Goal: Check status: Check status

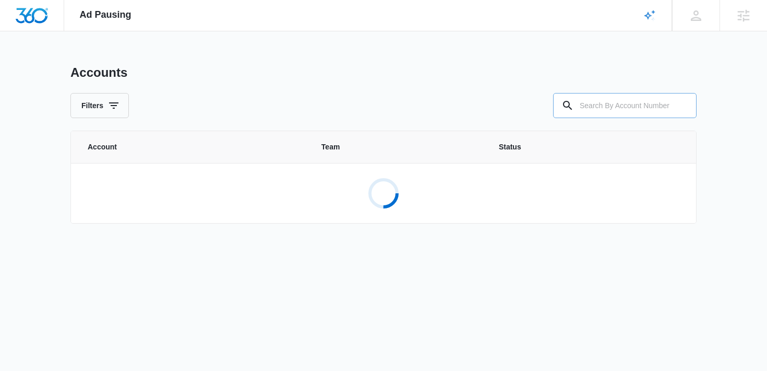
click at [606, 99] on input "text" at bounding box center [625, 105] width 144 height 25
paste input "M337161"
type input "M337161"
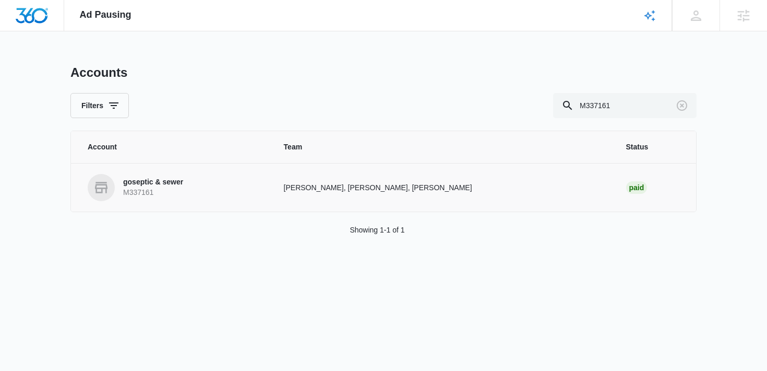
click at [135, 183] on p "goseptic & sewer" at bounding box center [153, 182] width 60 height 10
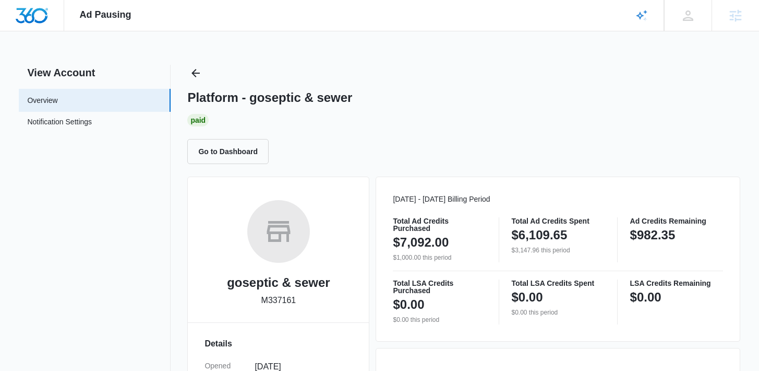
scroll to position [258, 0]
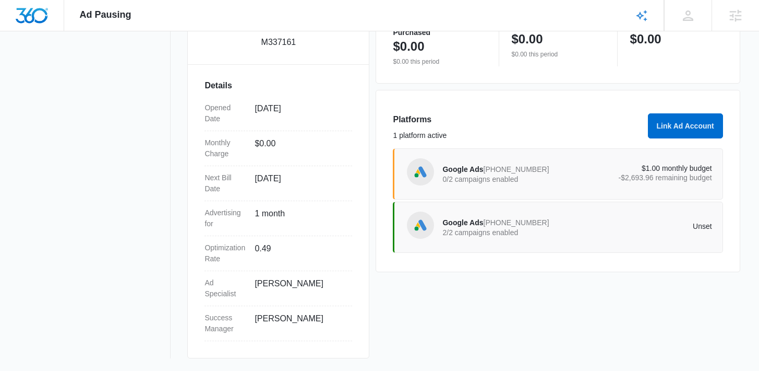
click at [486, 171] on span "[PHONE_NUMBER]" at bounding box center [517, 169] width 66 height 8
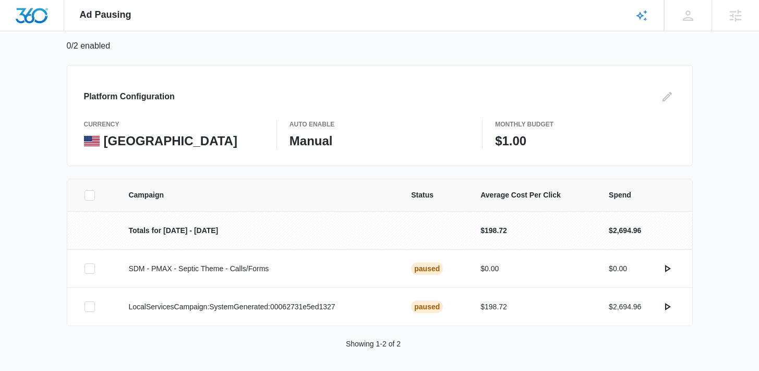
scroll to position [76, 0]
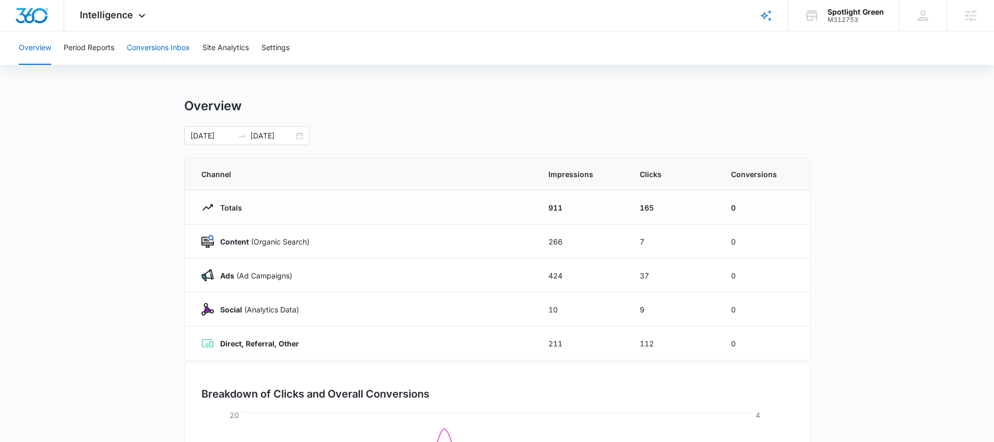
click at [150, 58] on button "Conversions Inbox" at bounding box center [158, 47] width 63 height 33
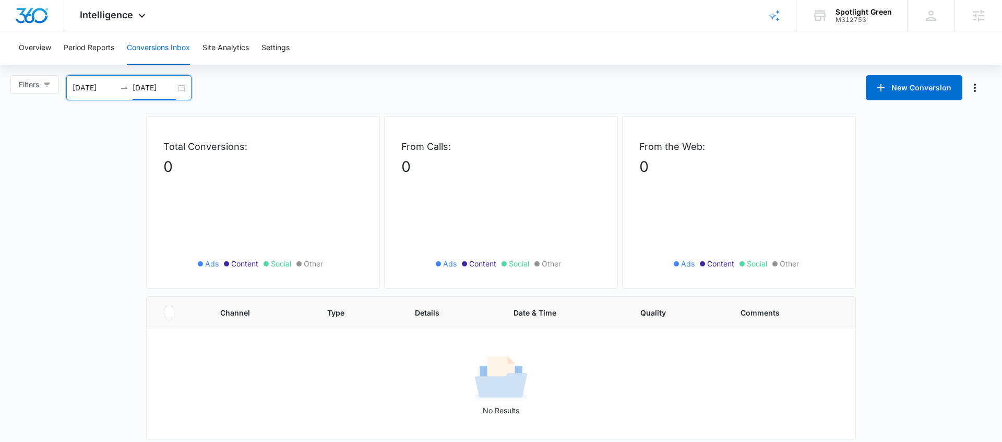
click at [151, 93] on input "[DATE]" at bounding box center [154, 87] width 43 height 11
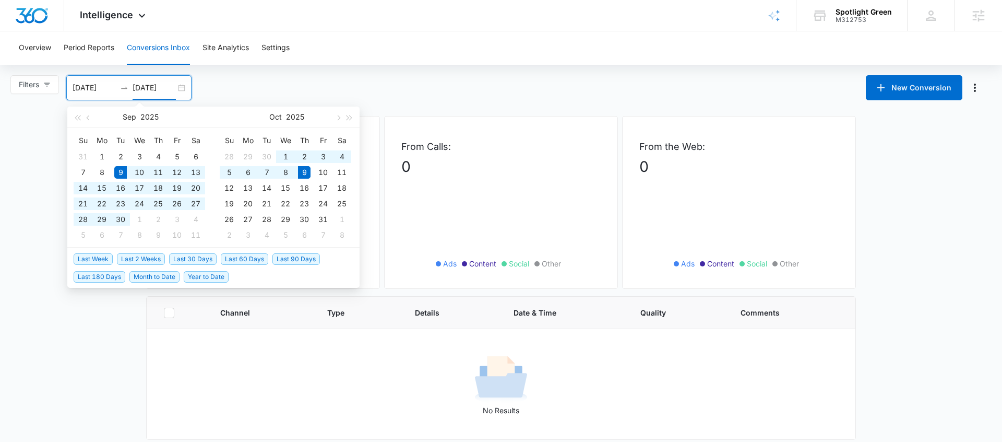
type input "[DATE]"
click at [194, 259] on span "Last 30 Days" at bounding box center [192, 258] width 47 height 11
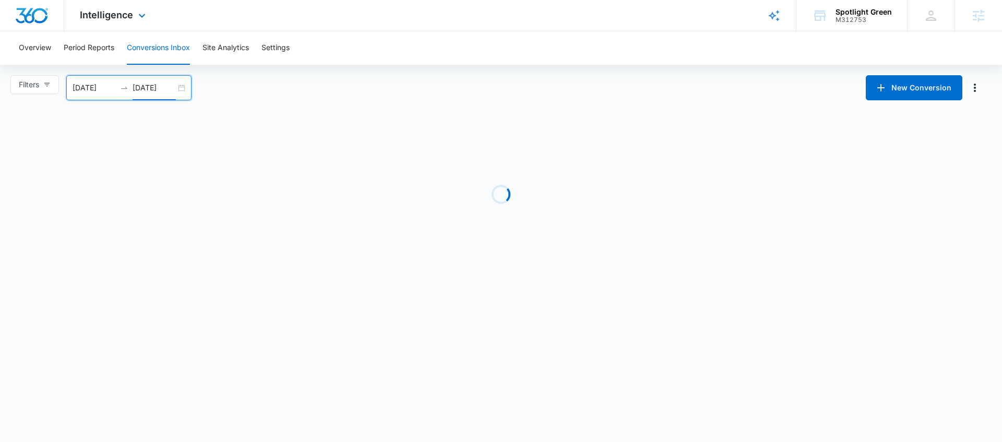
click at [133, 18] on div "Intelligence Apps Reputation Websites Forms CRM Email Social Shop Payments POS …" at bounding box center [114, 15] width 100 height 31
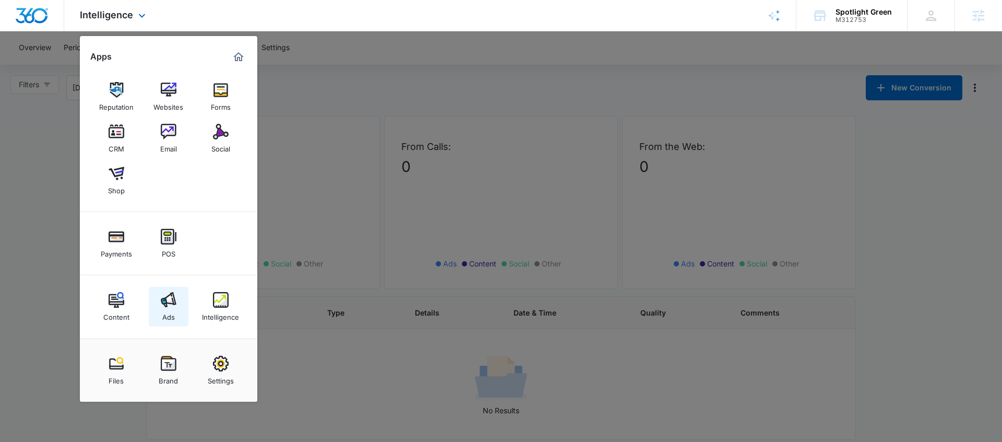
click at [167, 300] on img at bounding box center [169, 300] width 16 height 16
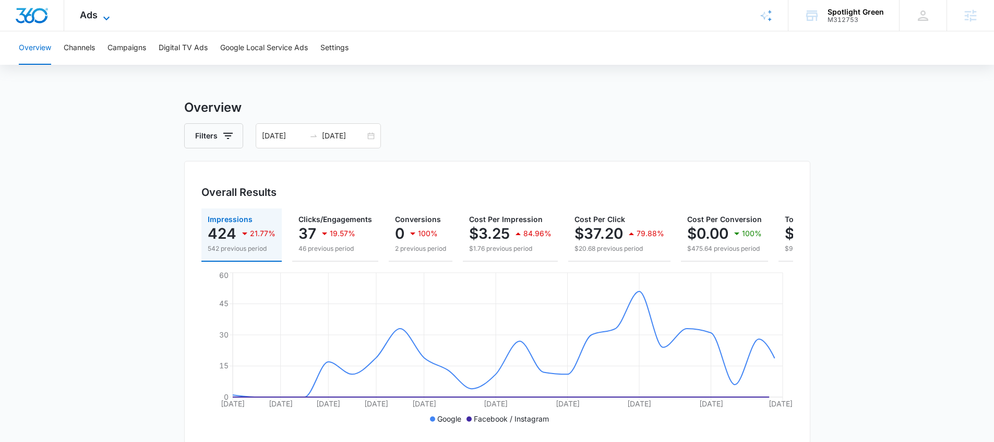
click at [91, 19] on span "Ads" at bounding box center [89, 14] width 18 height 11
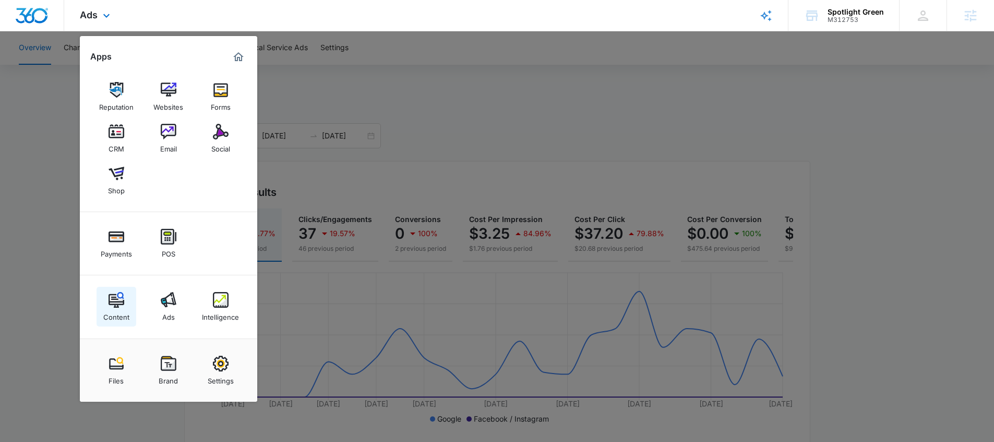
click at [113, 299] on img at bounding box center [117, 300] width 16 height 16
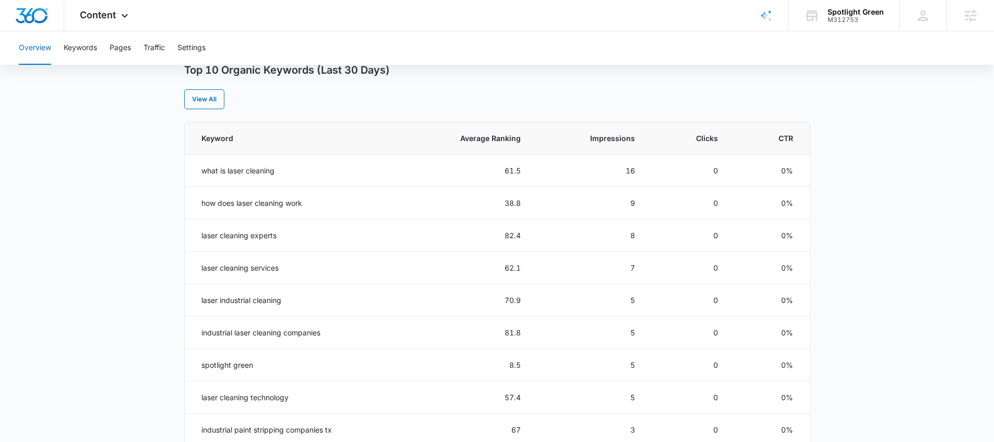
scroll to position [376, 0]
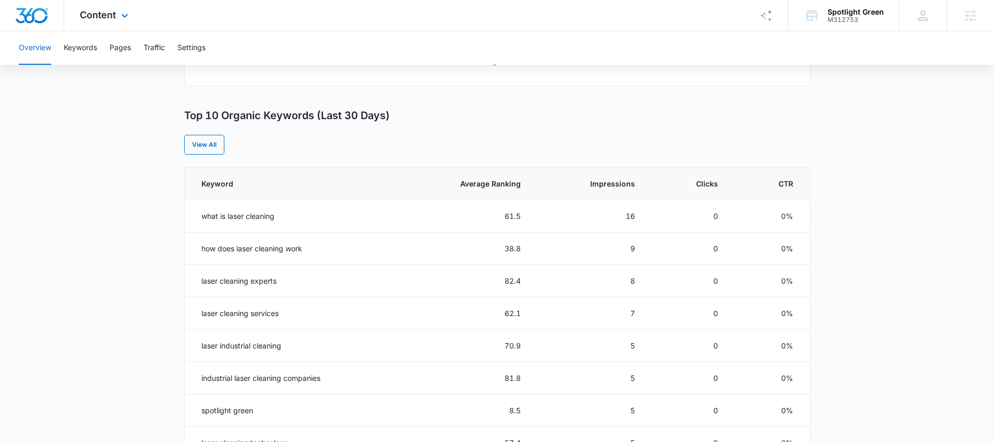
click at [101, 25] on div "Content Apps Reputation Websites Forms CRM Email Social Shop Payments POS Conte…" at bounding box center [105, 15] width 82 height 31
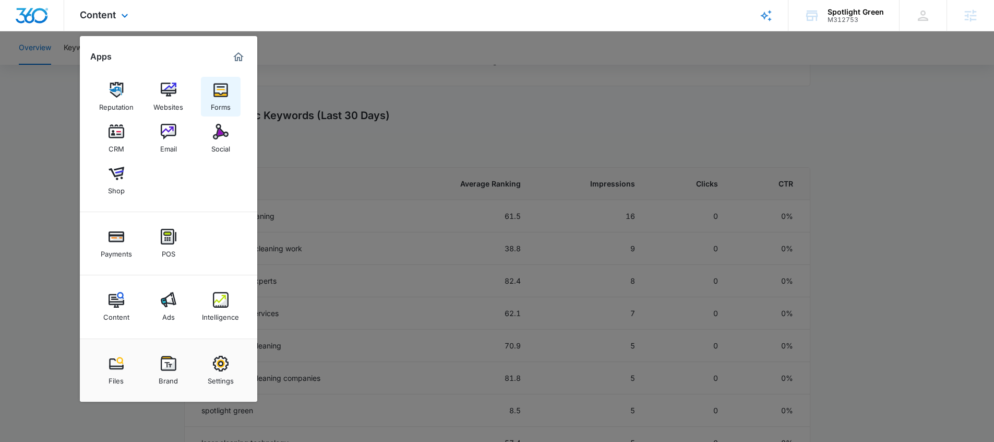
click at [219, 102] on div "Forms" at bounding box center [221, 105] width 20 height 14
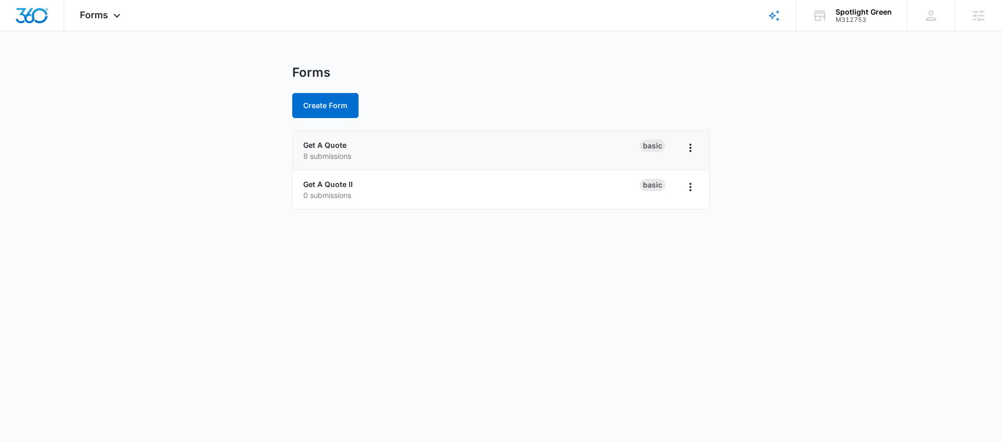
click at [333, 152] on p "8 submissions" at bounding box center [471, 155] width 337 height 11
click at [332, 148] on link "Get A Quote" at bounding box center [324, 144] width 43 height 9
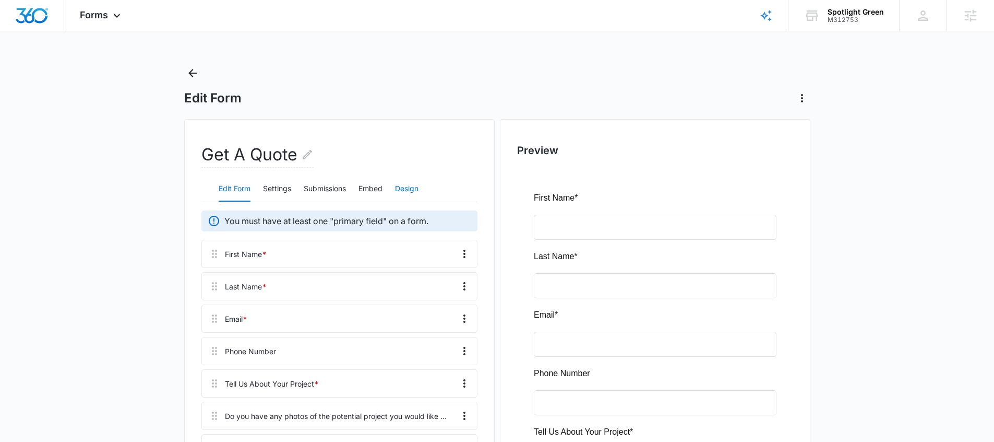
click at [401, 192] on button "Design" at bounding box center [406, 188] width 23 height 25
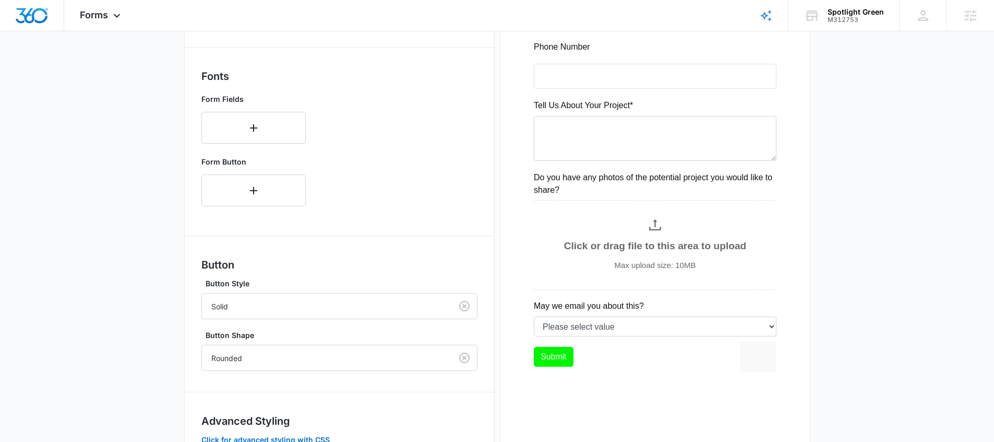
scroll to position [101, 0]
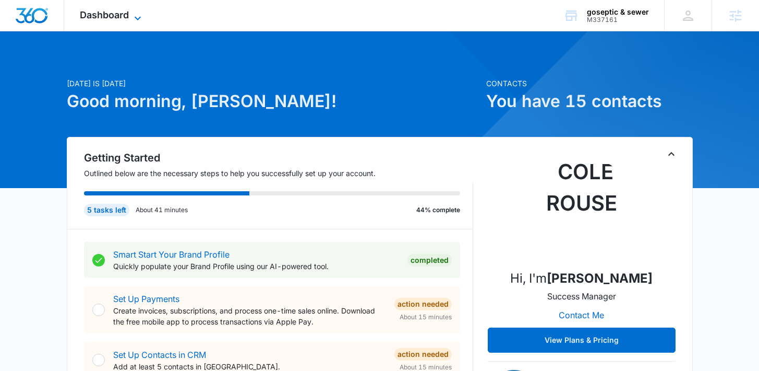
click at [137, 15] on icon at bounding box center [138, 18] width 13 height 13
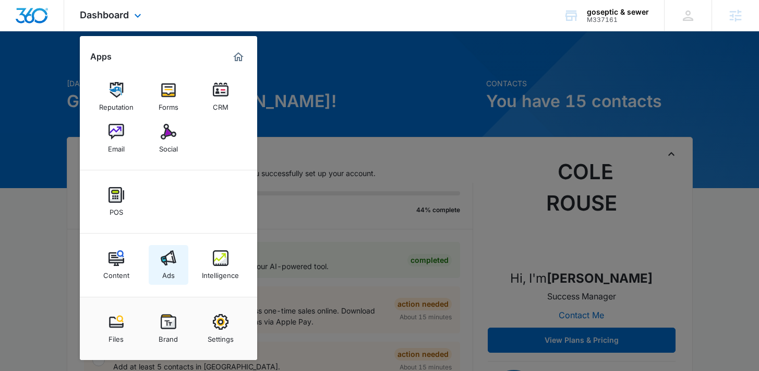
click at [168, 280] on link "Ads" at bounding box center [169, 265] width 40 height 40
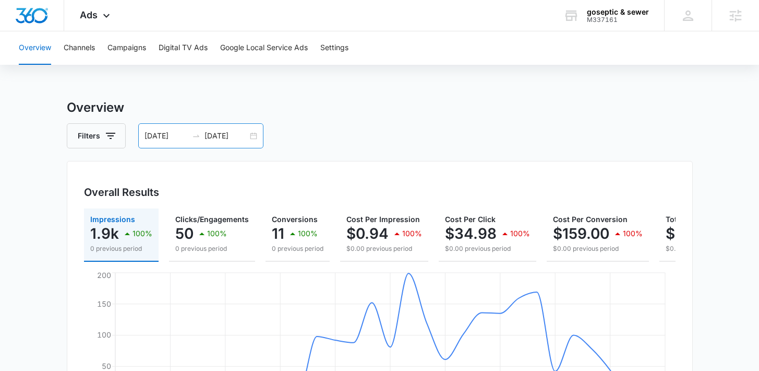
click at [237, 133] on input "10/08/2025" at bounding box center [226, 135] width 43 height 11
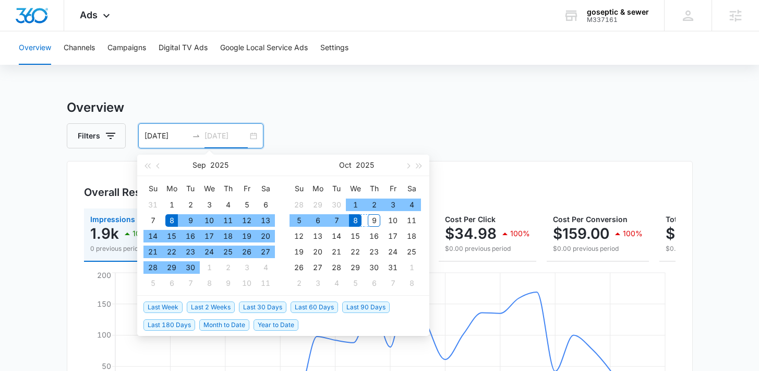
type input "10/08/2025"
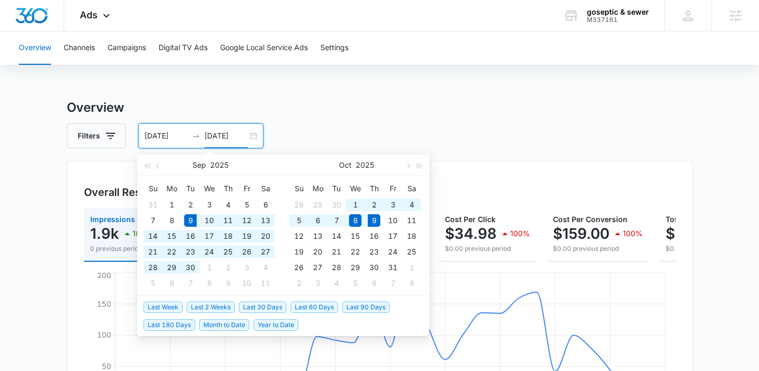
click at [256, 307] on span "Last 30 Days" at bounding box center [262, 306] width 47 height 11
type input "[DATE]"
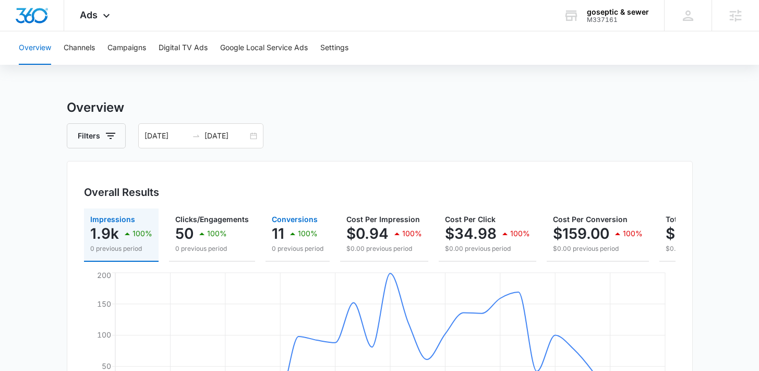
click at [287, 254] on button "Conversions 11 100% 0 previous period" at bounding box center [298, 234] width 64 height 53
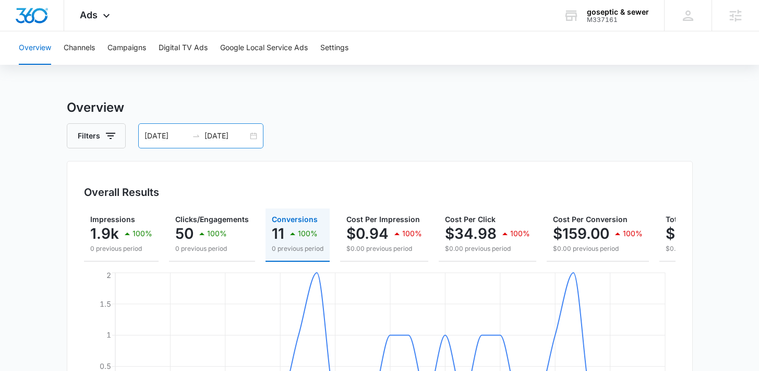
click at [203, 135] on div at bounding box center [196, 136] width 17 height 8
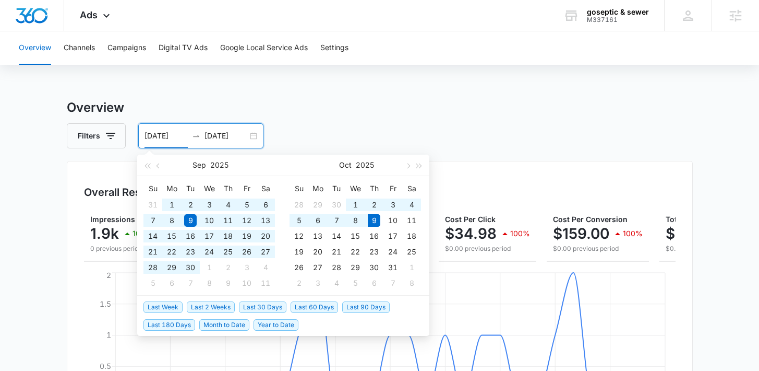
click at [275, 328] on span "Year to Date" at bounding box center [276, 324] width 45 height 11
type input "01/01/2025"
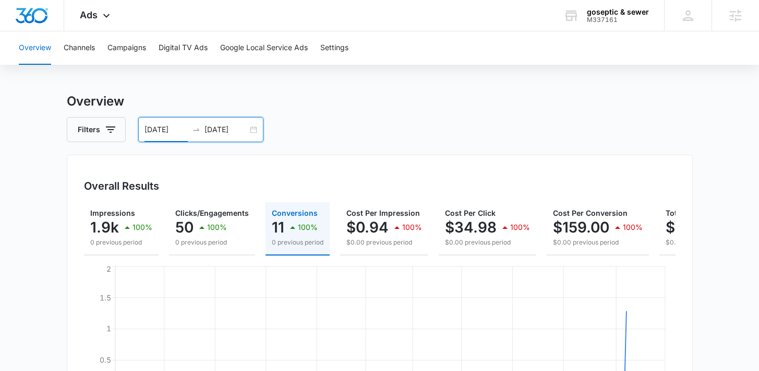
scroll to position [15, 0]
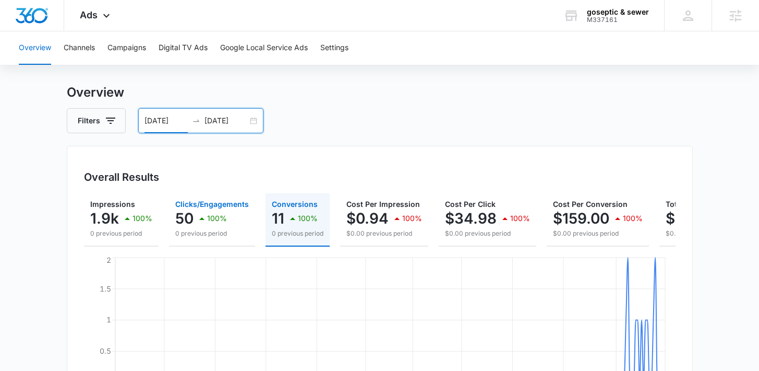
click at [189, 218] on p "50" at bounding box center [184, 218] width 18 height 17
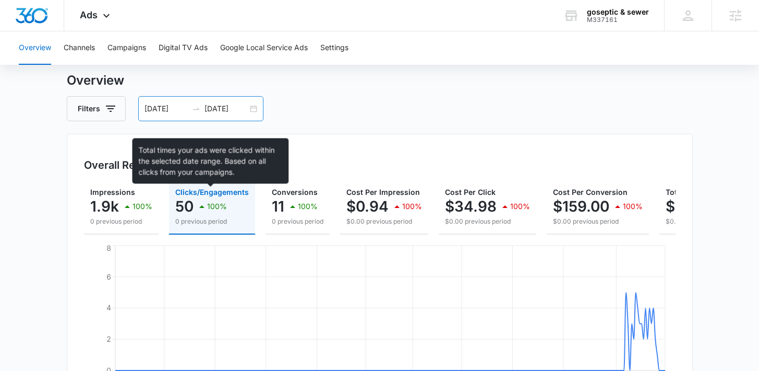
scroll to position [1, 0]
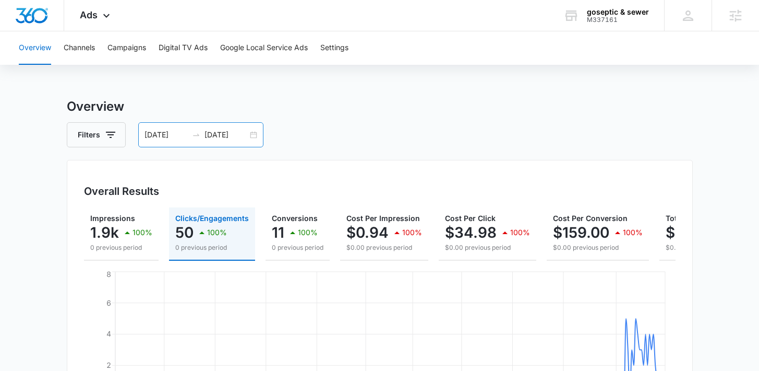
click at [221, 133] on input "[DATE]" at bounding box center [226, 134] width 43 height 11
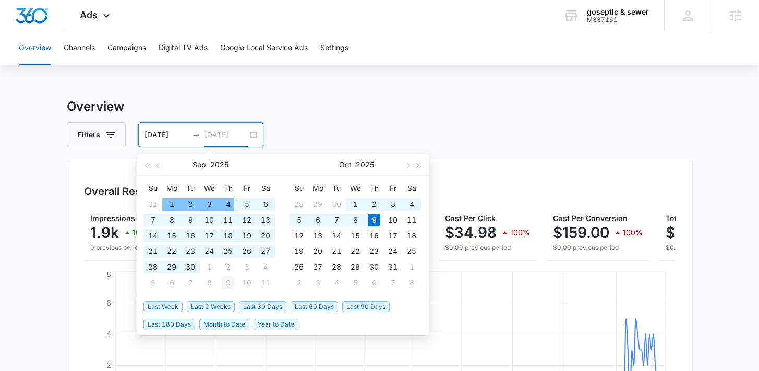
type input "[DATE]"
click at [273, 306] on span "Last 30 Days" at bounding box center [262, 305] width 47 height 11
type input "[DATE]"
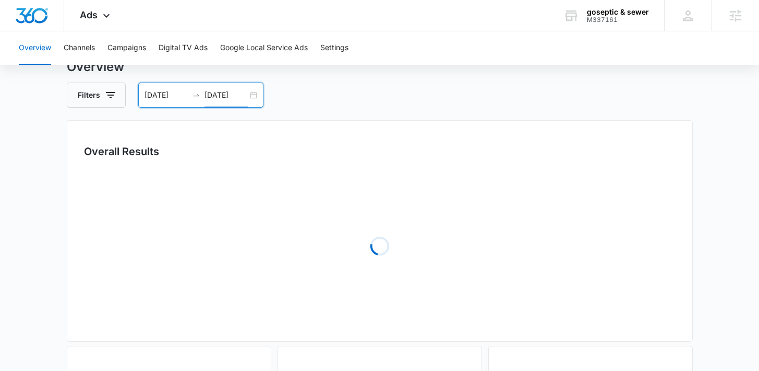
scroll to position [85, 0]
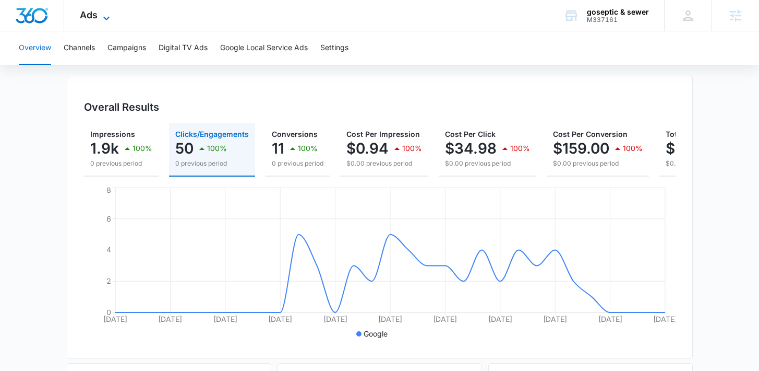
click at [103, 9] on div "Ads Apps Reputation Forms CRM Email Social POS Content Ads Intelligence Files B…" at bounding box center [96, 15] width 64 height 31
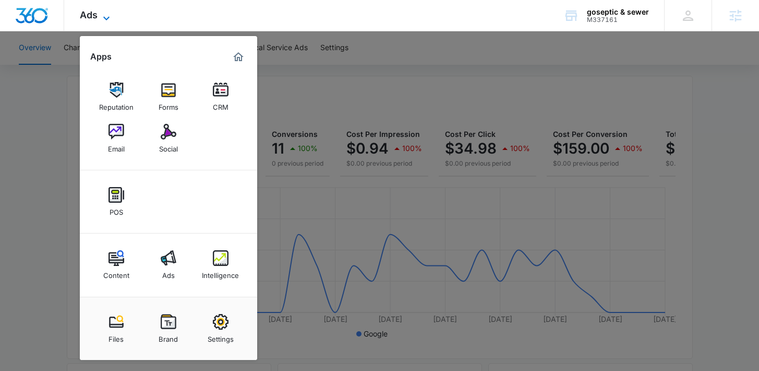
click at [97, 17] on span "Ads" at bounding box center [89, 14] width 18 height 11
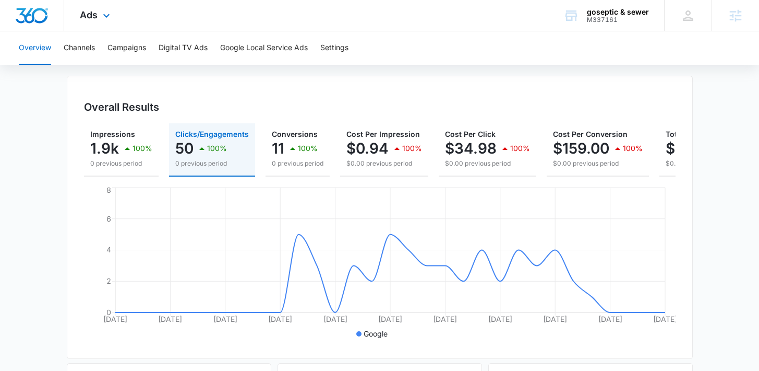
click at [117, 23] on div "Ads Apps Reputation Forms CRM Email Social POS Content Ads Intelligence Files B…" at bounding box center [96, 15] width 64 height 31
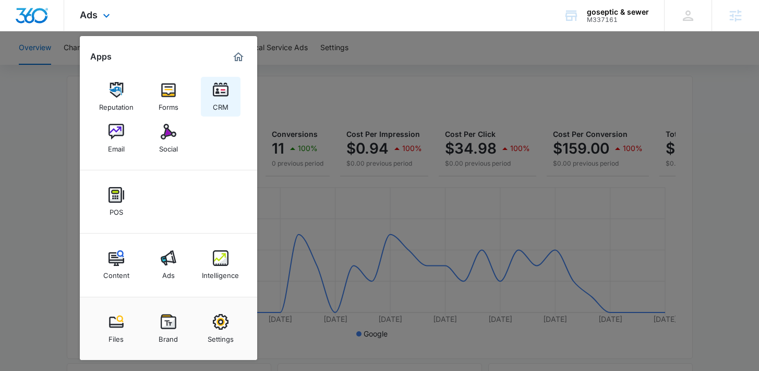
click at [209, 89] on link "CRM" at bounding box center [221, 97] width 40 height 40
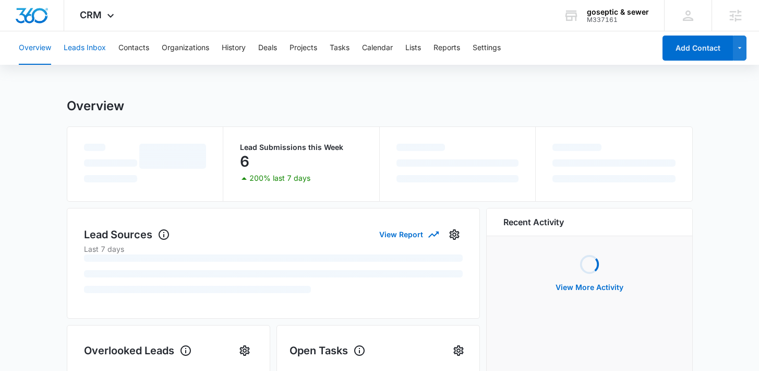
click at [96, 45] on button "Leads Inbox" at bounding box center [85, 47] width 42 height 33
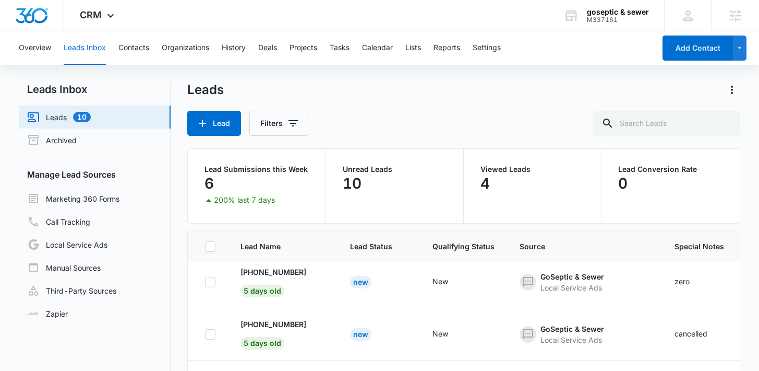
scroll to position [5, 0]
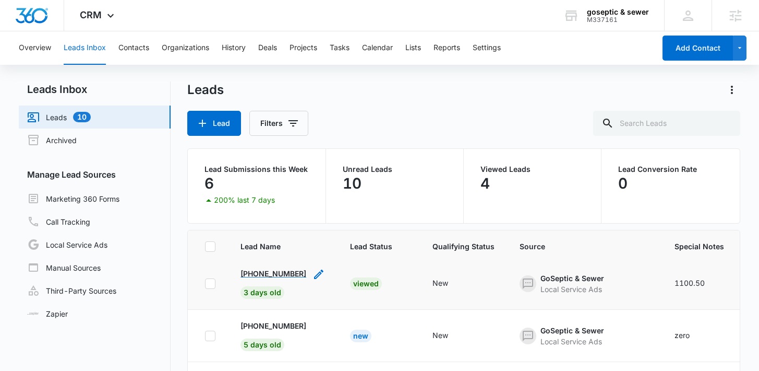
click at [271, 278] on p "+17703744107" at bounding box center [274, 273] width 66 height 11
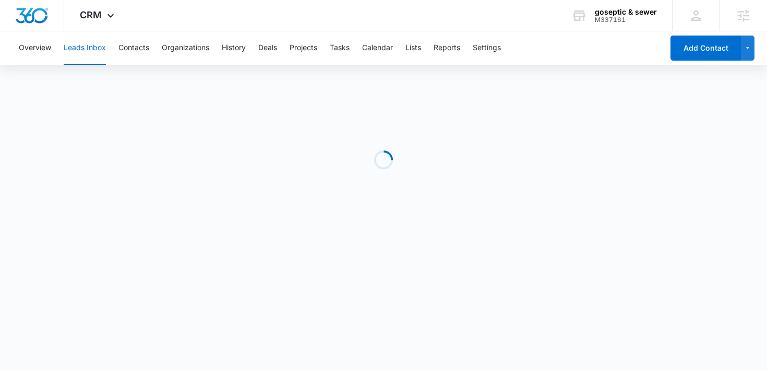
click at [271, 273] on body "CRM Apps Reputation Forms CRM Email Social POS Content Ads Intelligence Files B…" at bounding box center [383, 185] width 767 height 371
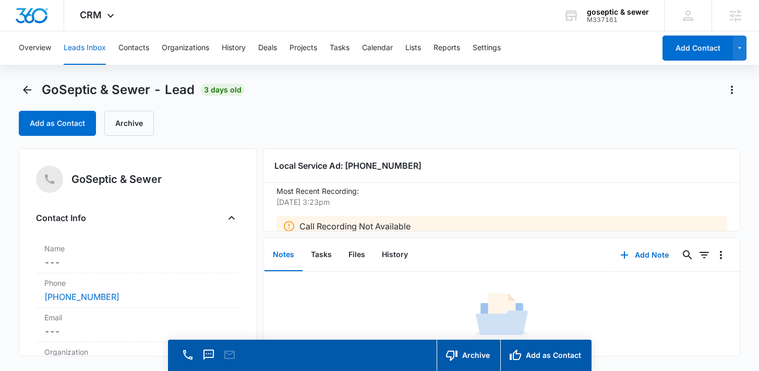
scroll to position [28, 0]
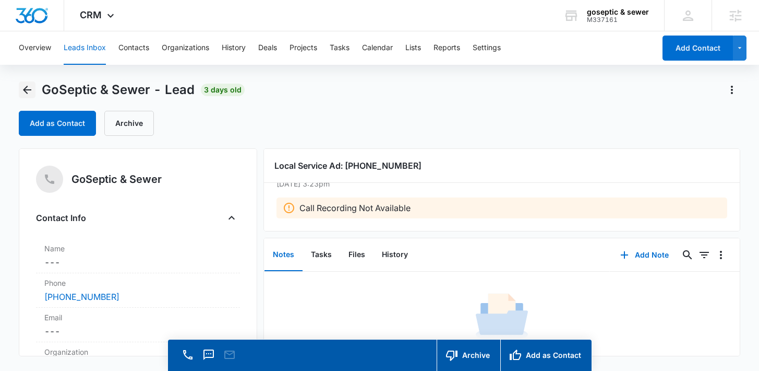
click at [25, 90] on icon "Back" at bounding box center [27, 90] width 8 height 8
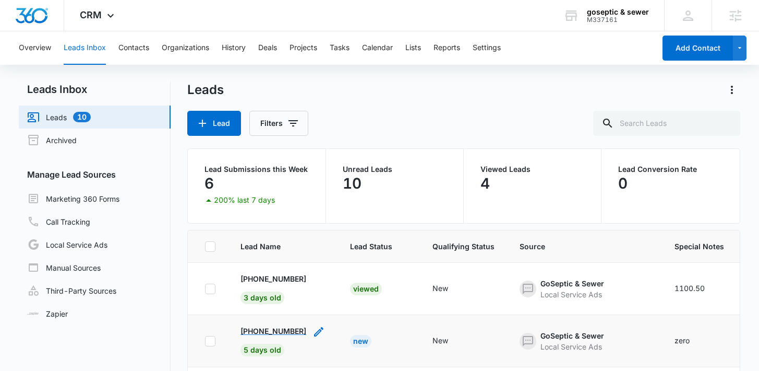
click at [278, 328] on p "+16783334910" at bounding box center [274, 330] width 66 height 11
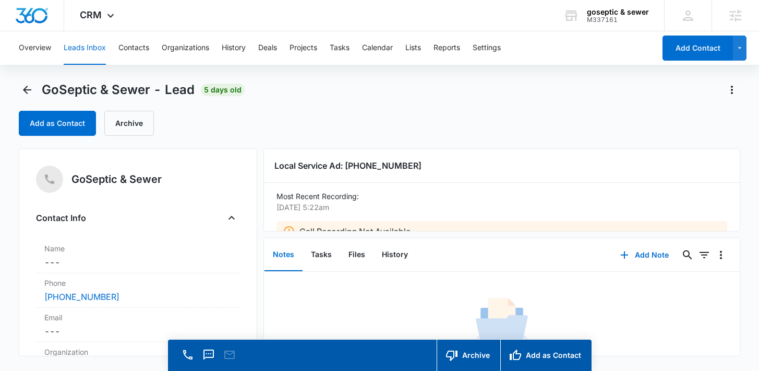
scroll to position [15, 0]
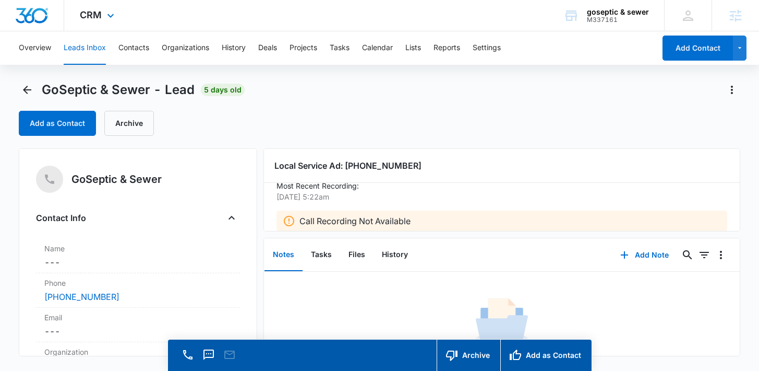
click at [102, 16] on div "CRM Apps Reputation Forms CRM Email Social POS Content Ads Intelligence Files B…" at bounding box center [98, 15] width 68 height 31
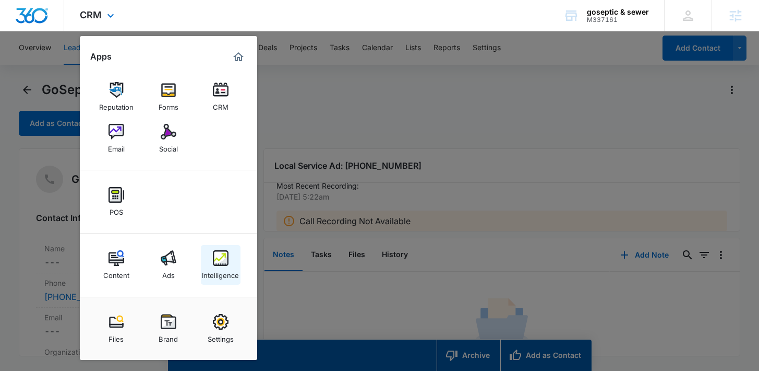
click at [227, 269] on div "Intelligence" at bounding box center [220, 273] width 37 height 14
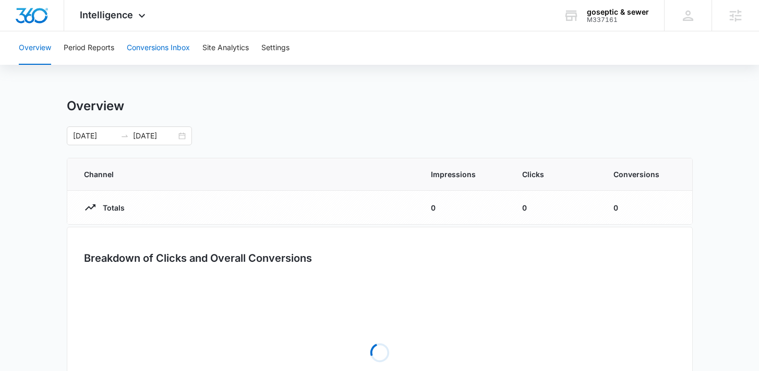
click at [150, 50] on button "Conversions Inbox" at bounding box center [158, 47] width 63 height 33
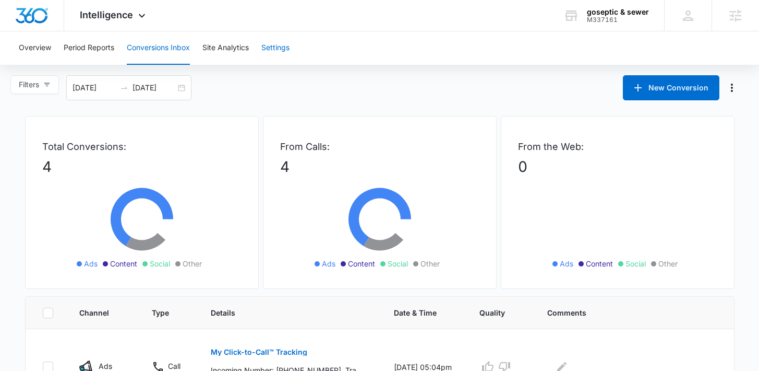
click at [276, 57] on button "Settings" at bounding box center [275, 47] width 28 height 33
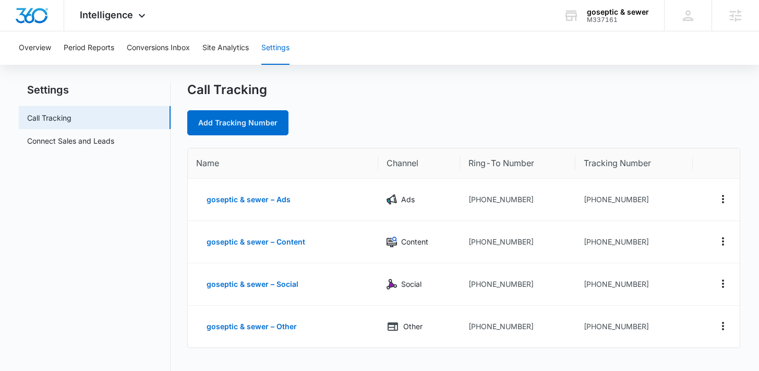
scroll to position [4, 0]
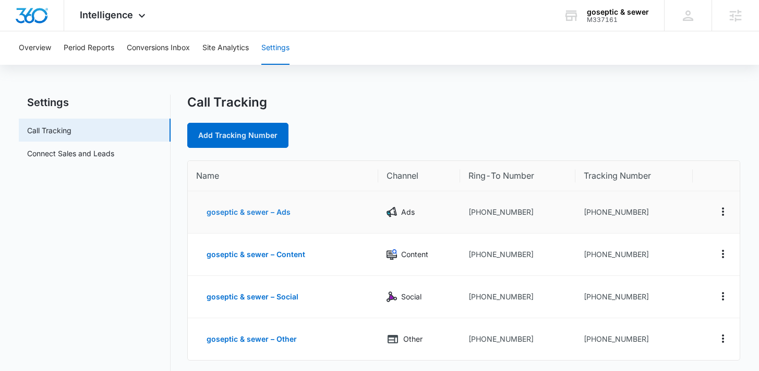
click at [251, 216] on button "goseptic & sewer – Ads" at bounding box center [248, 211] width 105 height 25
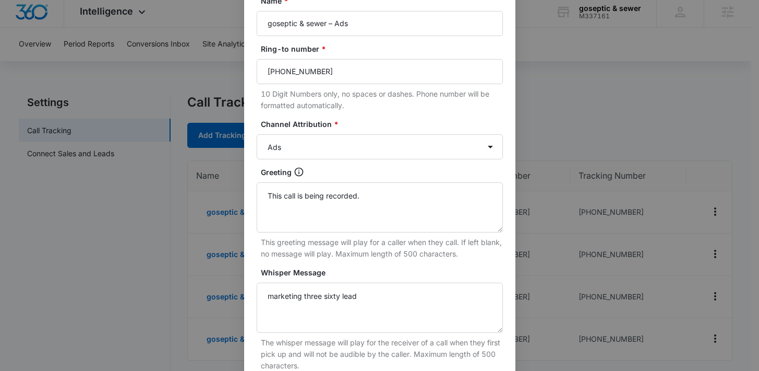
scroll to position [0, 0]
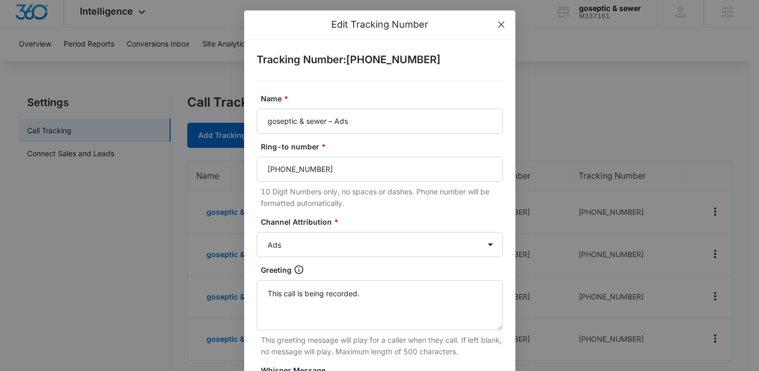
click at [498, 30] on span "Close" at bounding box center [501, 24] width 28 height 28
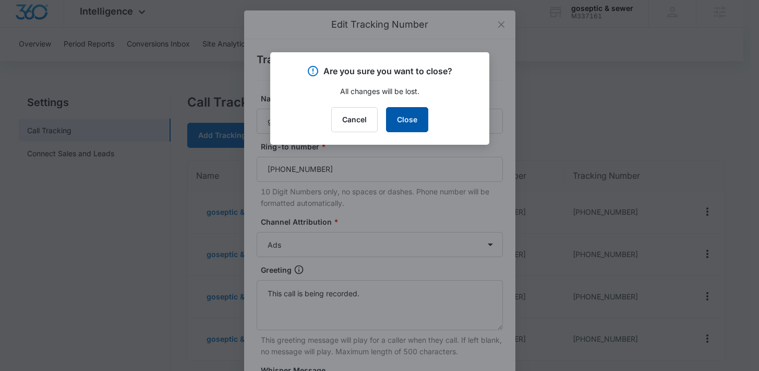
click at [413, 114] on button "Close" at bounding box center [407, 119] width 42 height 25
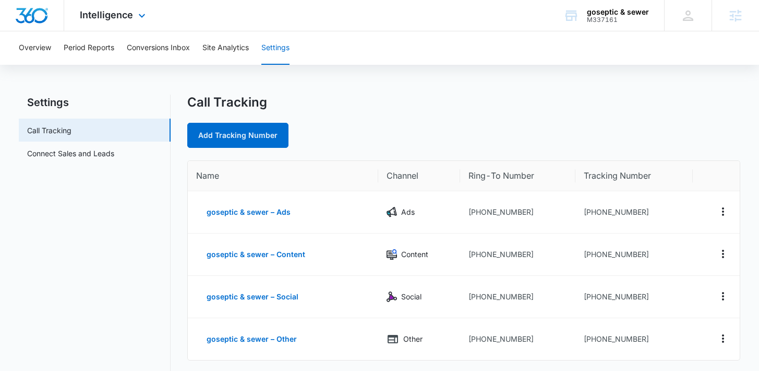
click at [124, 22] on div "Intelligence Apps Reputation Forms CRM Email Social POS Content Ads Intelligenc…" at bounding box center [114, 15] width 100 height 31
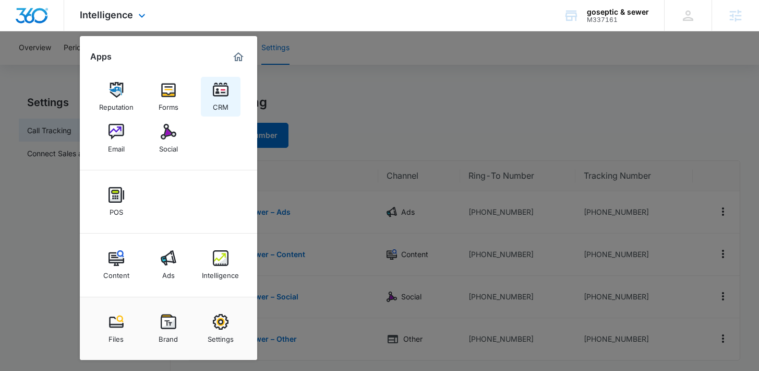
click at [211, 95] on link "CRM" at bounding box center [221, 97] width 40 height 40
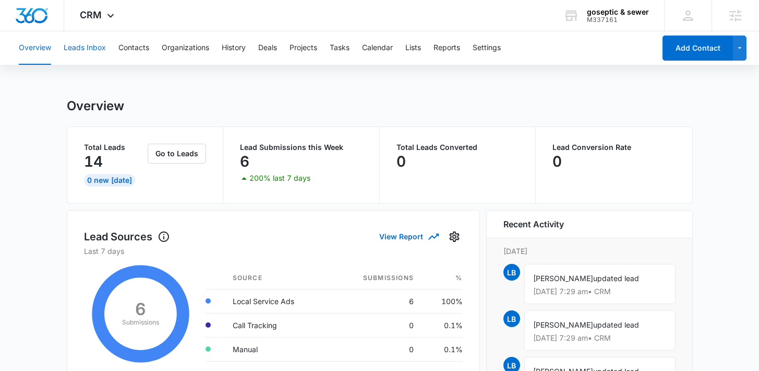
click at [100, 50] on button "Leads Inbox" at bounding box center [85, 47] width 42 height 33
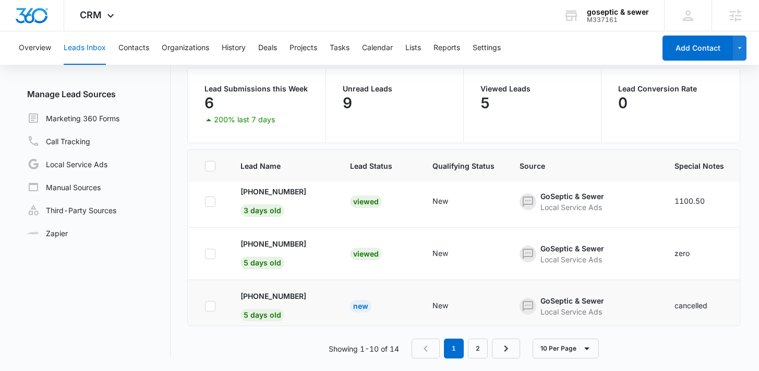
scroll to position [16, 0]
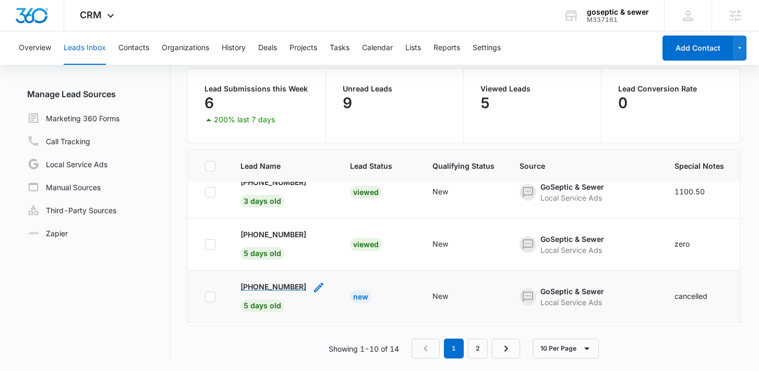
click at [273, 288] on p "+14707088453" at bounding box center [274, 286] width 66 height 11
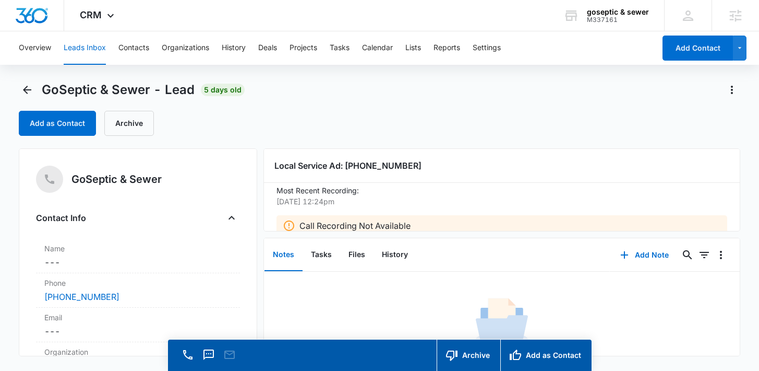
scroll to position [20, 0]
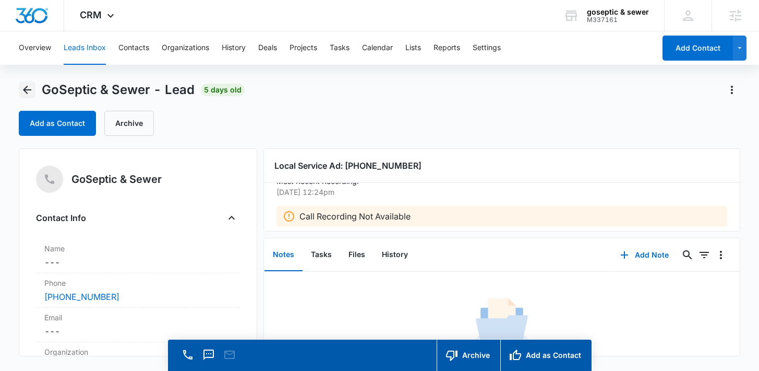
click at [29, 91] on icon "Back" at bounding box center [27, 90] width 13 height 13
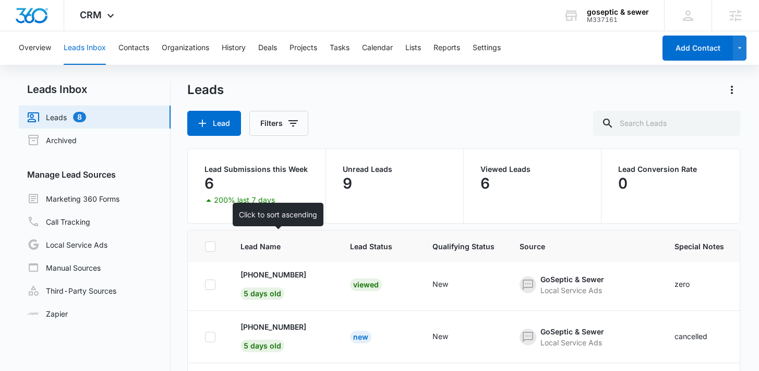
scroll to position [86, 0]
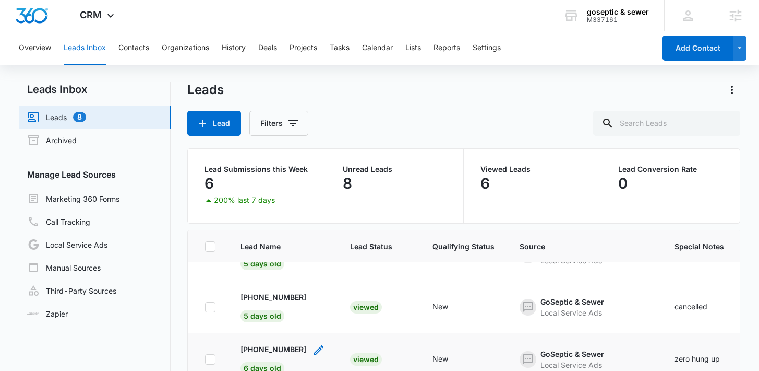
click at [272, 352] on p "+14708242508" at bounding box center [274, 348] width 66 height 11
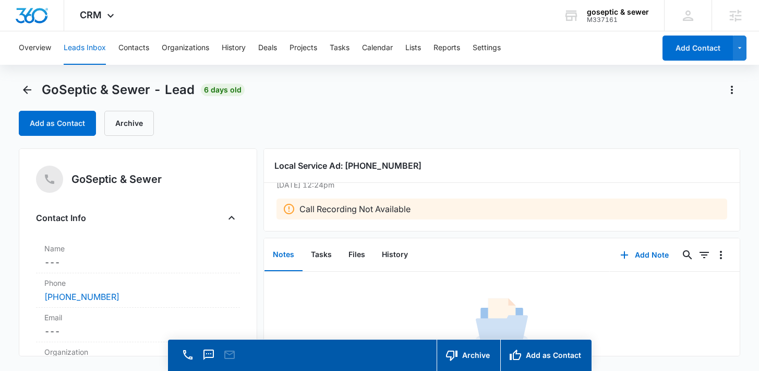
scroll to position [28, 0]
click at [31, 87] on icon "Back" at bounding box center [27, 90] width 13 height 13
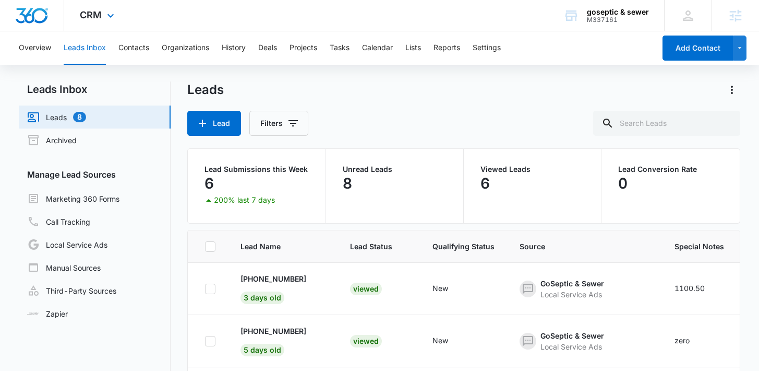
click at [101, 23] on div "CRM Apps Reputation Forms CRM Email Social POS Content Ads Intelligence Files B…" at bounding box center [98, 15] width 68 height 31
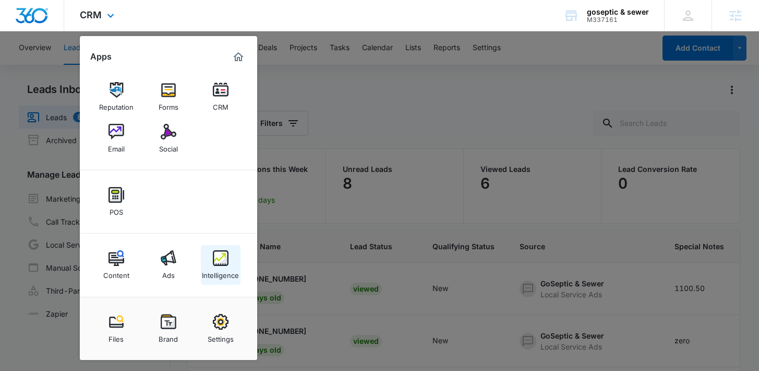
click at [209, 278] on div "Intelligence" at bounding box center [220, 273] width 37 height 14
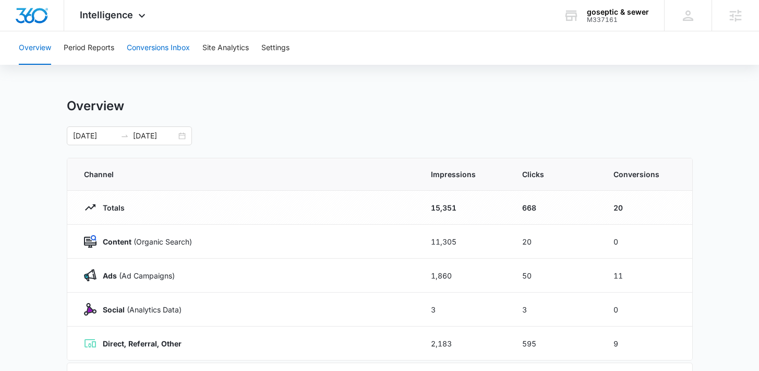
click at [134, 62] on button "Conversions Inbox" at bounding box center [158, 47] width 63 height 33
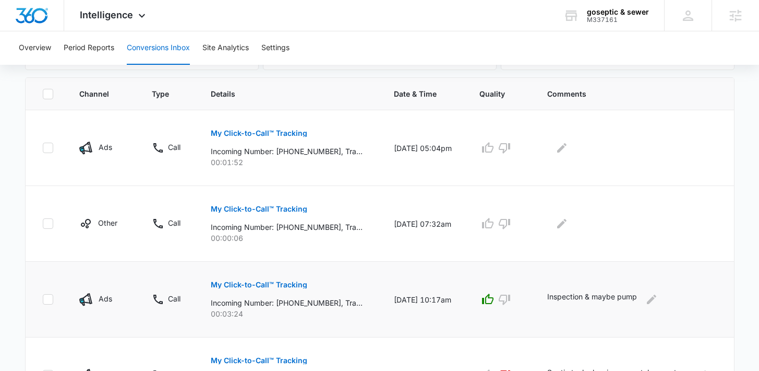
scroll to position [209, 0]
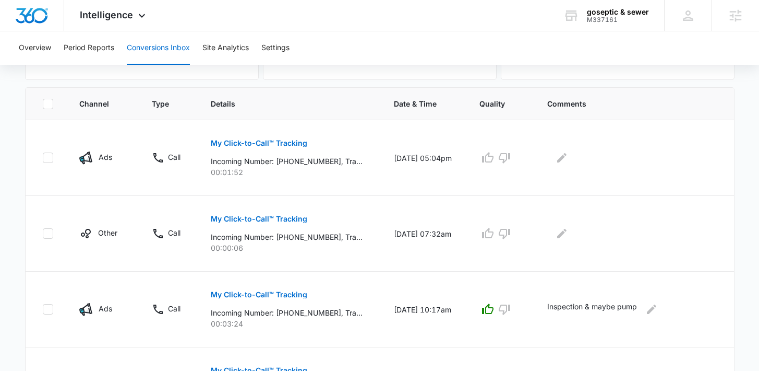
click at [263, 50] on div "Overview Period Reports Conversions Inbox Site Analytics Settings" at bounding box center [380, 47] width 734 height 33
click at [276, 51] on button "Settings" at bounding box center [275, 47] width 28 height 33
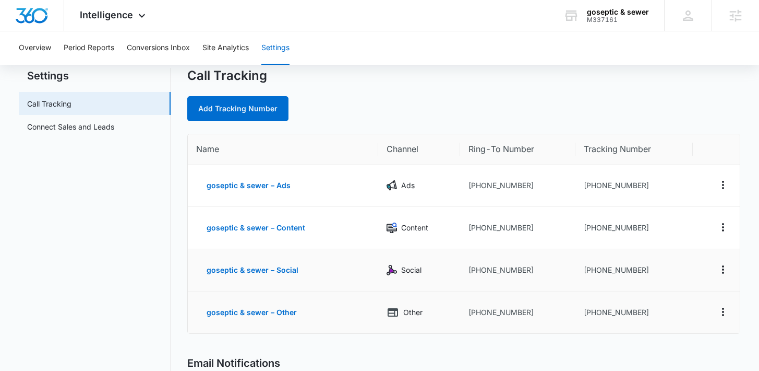
scroll to position [40, 0]
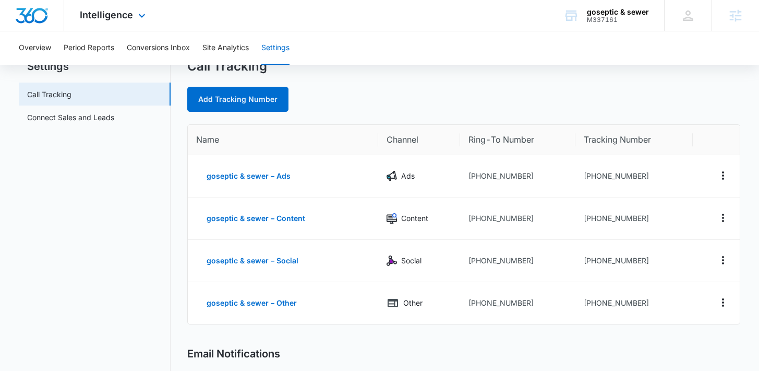
click at [127, 28] on div "Intelligence Apps Reputation Forms CRM Email Social POS Content Ads Intelligenc…" at bounding box center [114, 15] width 100 height 31
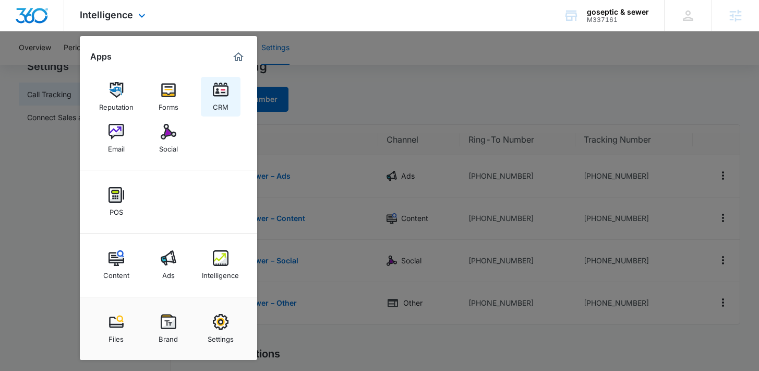
click at [211, 109] on link "CRM" at bounding box center [221, 97] width 40 height 40
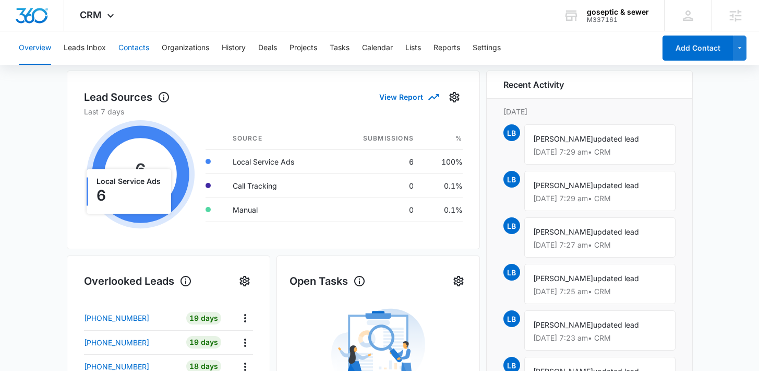
scroll to position [76, 0]
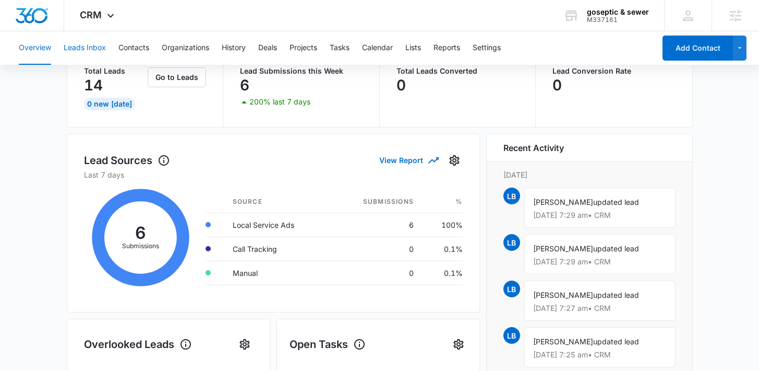
click at [93, 55] on button "Leads Inbox" at bounding box center [85, 47] width 42 height 33
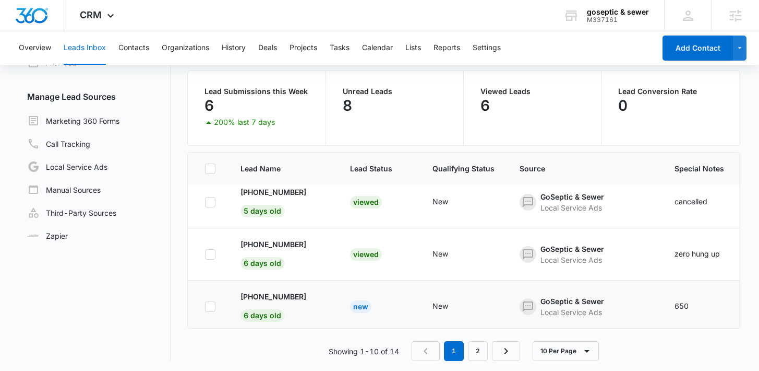
scroll to position [125, 0]
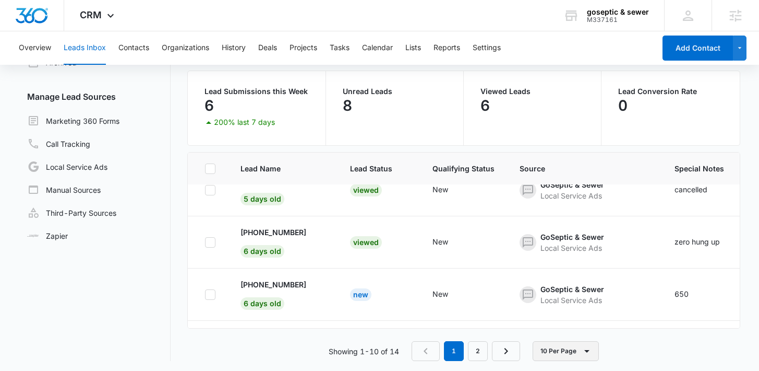
click at [570, 352] on button "10 Per Page" at bounding box center [566, 351] width 66 height 20
click at [567, 320] on div "50 Per Page" at bounding box center [568, 319] width 43 height 7
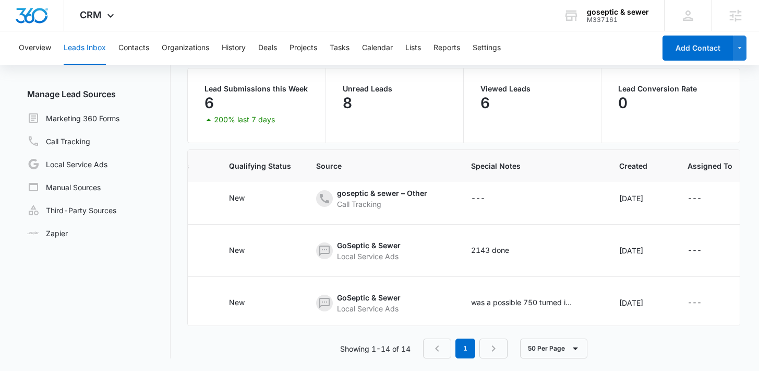
scroll to position [375, 207]
click at [551, 297] on div "was a possible 750 turned into a zero" at bounding box center [520, 301] width 104 height 11
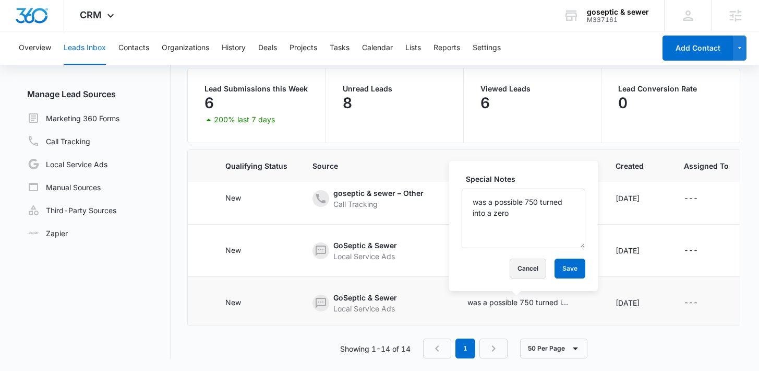
click at [512, 272] on button "Cancel" at bounding box center [528, 268] width 37 height 20
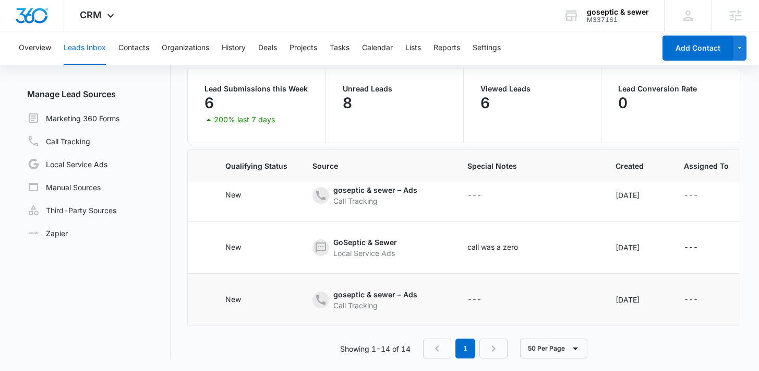
scroll to position [595, 207]
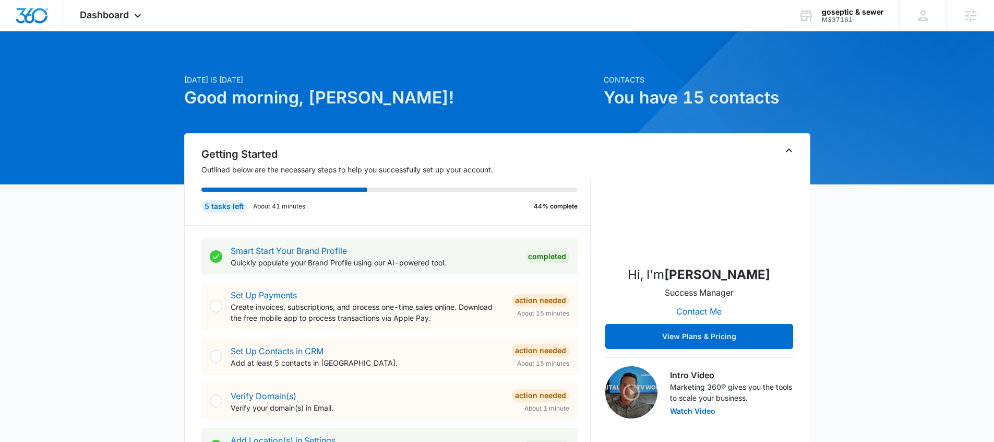
scroll to position [4, 0]
click at [145, 17] on div "Dashboard Apps Reputation Forms CRM Email Social POS Content Ads Intelligence F…" at bounding box center [112, 15] width 96 height 31
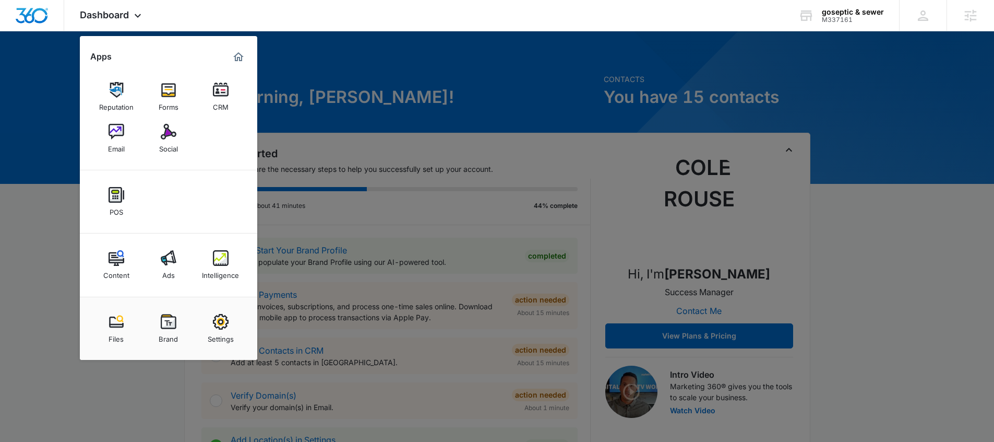
click at [216, 275] on div "Intelligence" at bounding box center [220, 273] width 37 height 14
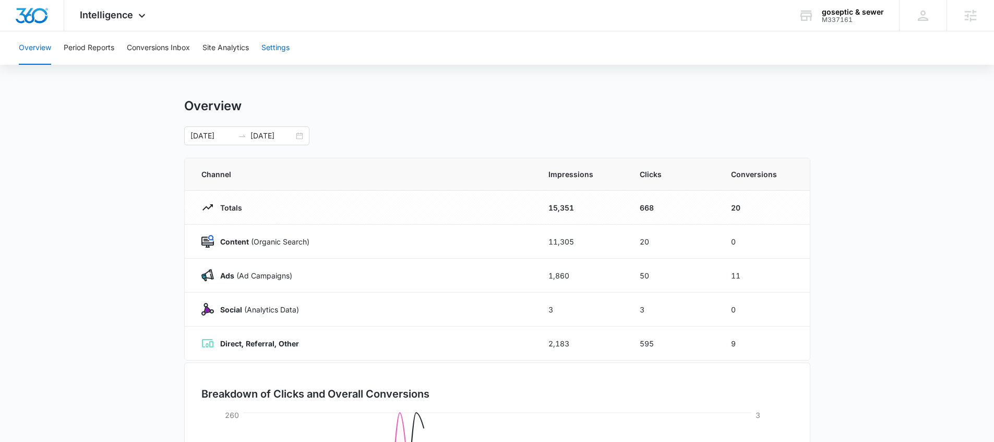
click at [267, 41] on button "Settings" at bounding box center [275, 47] width 28 height 33
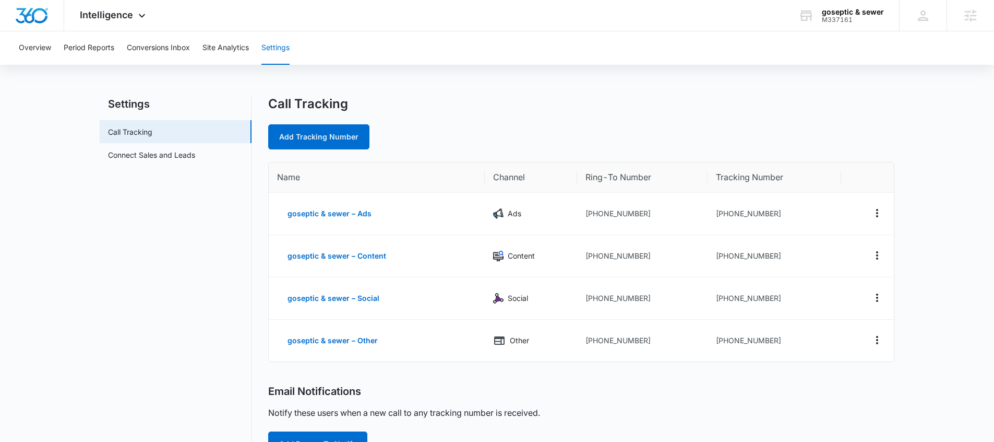
scroll to position [4, 0]
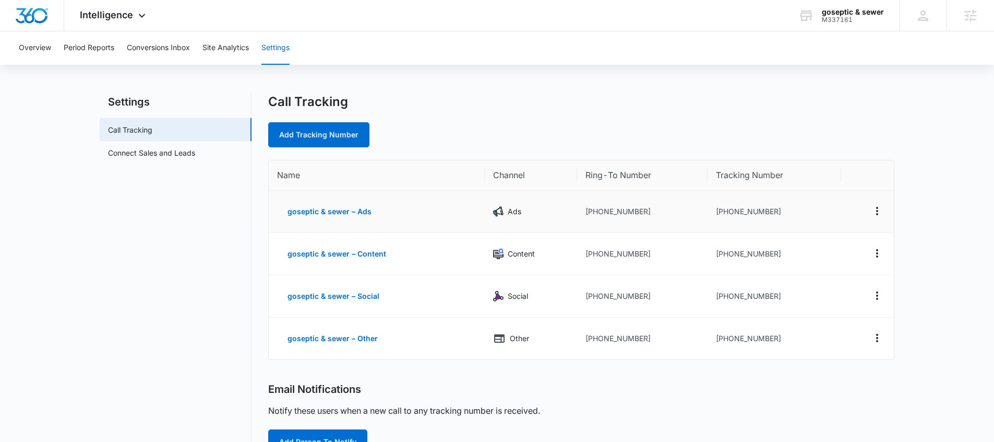
drag, startPoint x: 606, startPoint y: 212, endPoint x: 623, endPoint y: 212, distance: 16.7
click at [606, 212] on td "+14706917691" at bounding box center [642, 211] width 130 height 42
drag, startPoint x: 649, startPoint y: 212, endPoint x: 588, endPoint y: 212, distance: 60.5
click at [588, 212] on td "+14706917691" at bounding box center [642, 211] width 130 height 42
copy td "14706917691"
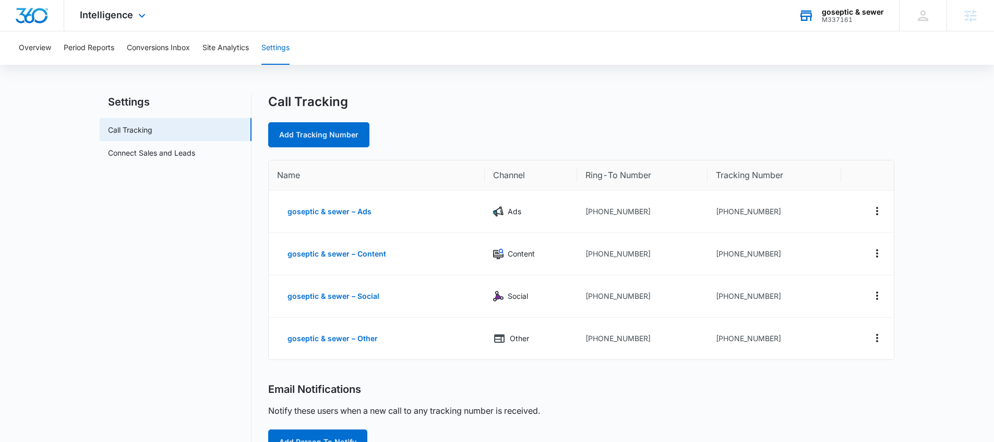
click at [767, 22] on div "M337161" at bounding box center [853, 19] width 62 height 7
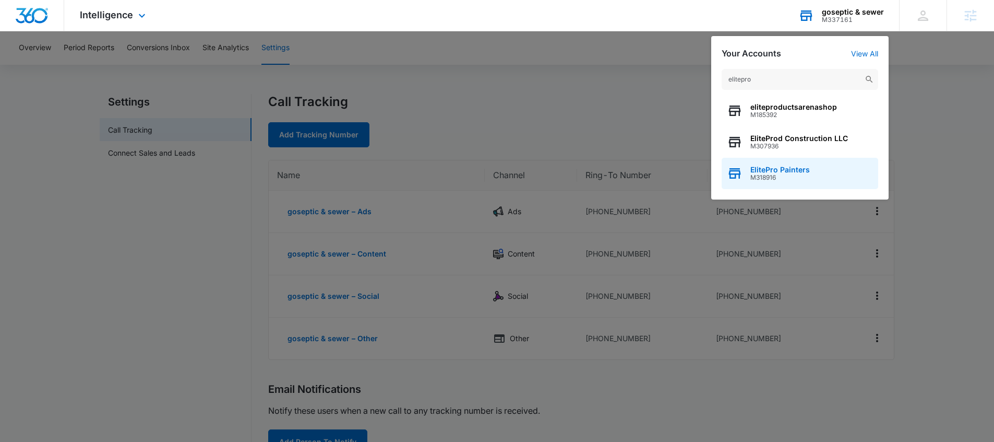
type input "elitepro"
click at [767, 183] on div "ElitePro Painters M318916" at bounding box center [800, 173] width 157 height 31
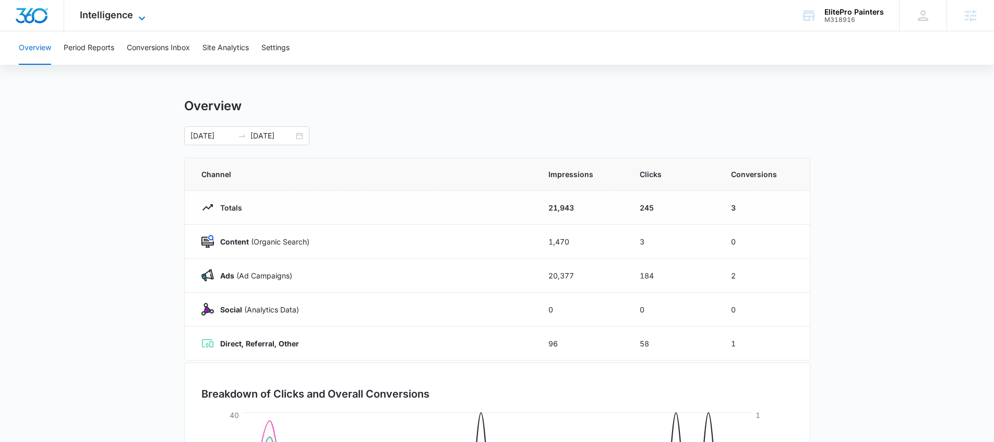
click at [138, 20] on icon at bounding box center [142, 18] width 13 height 13
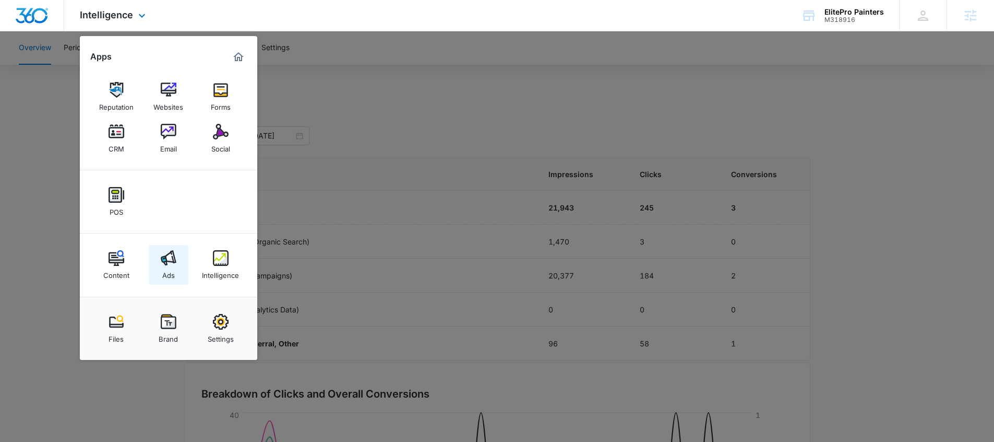
click at [168, 273] on div "Ads" at bounding box center [168, 273] width 13 height 14
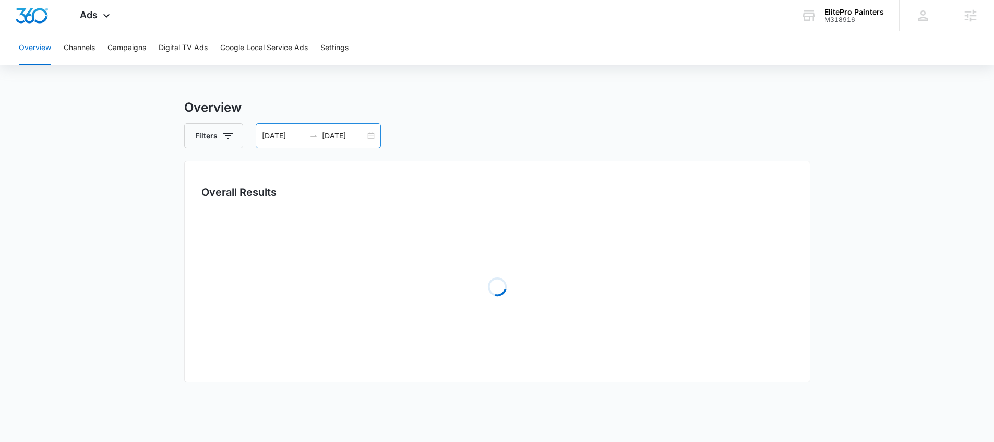
click at [306, 142] on div "09/08/2025 10/08/2025" at bounding box center [318, 135] width 125 height 25
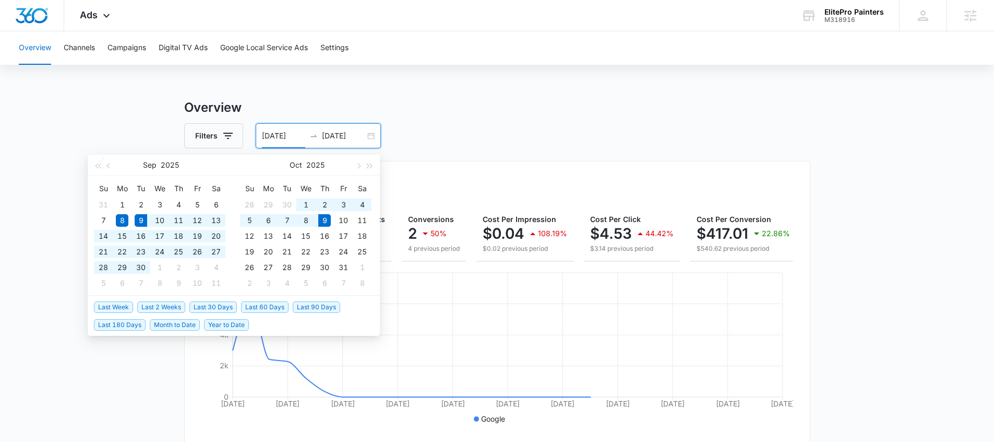
click at [229, 305] on span "Last 30 Days" at bounding box center [212, 306] width 47 height 11
type input "[DATE]"
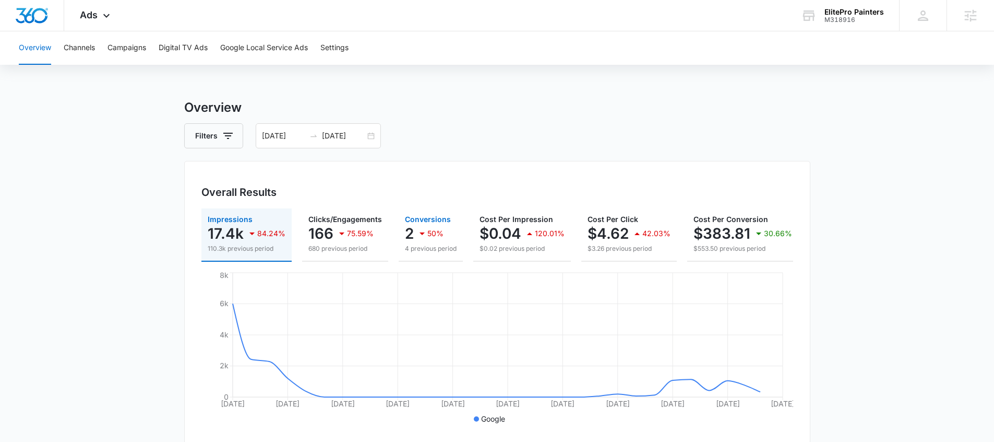
click at [429, 244] on p "4 previous period" at bounding box center [431, 248] width 52 height 9
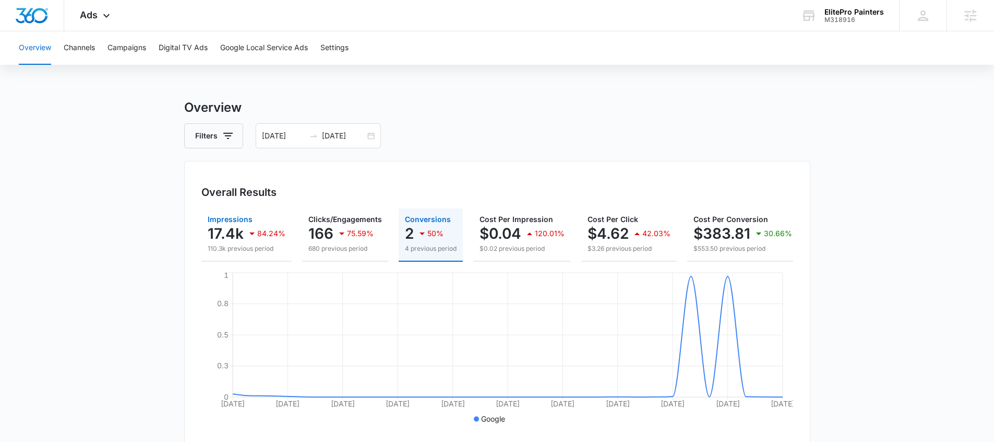
click at [227, 235] on p "17.4k" at bounding box center [226, 233] width 36 height 17
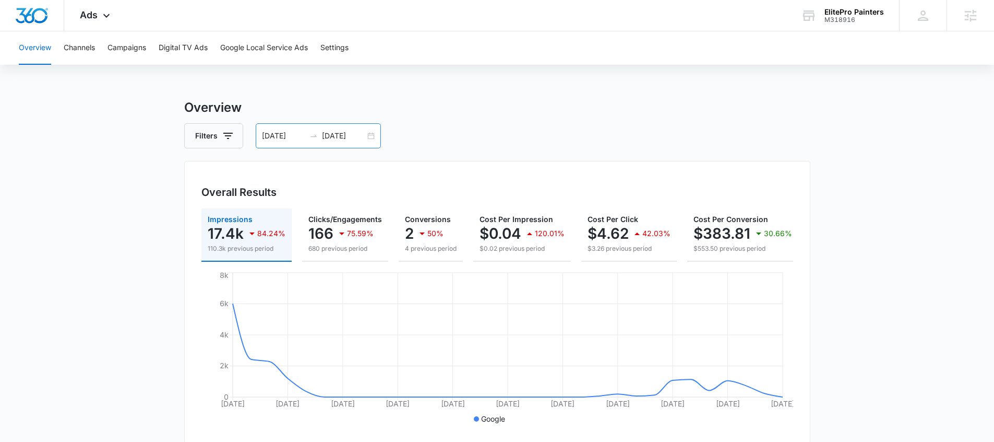
click at [320, 138] on div at bounding box center [313, 136] width 17 height 8
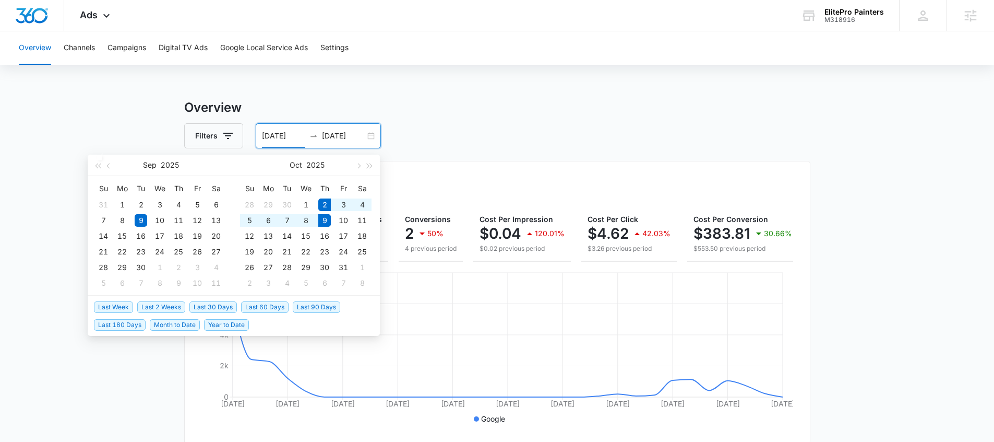
click at [121, 310] on span "Last Week" at bounding box center [113, 306] width 39 height 11
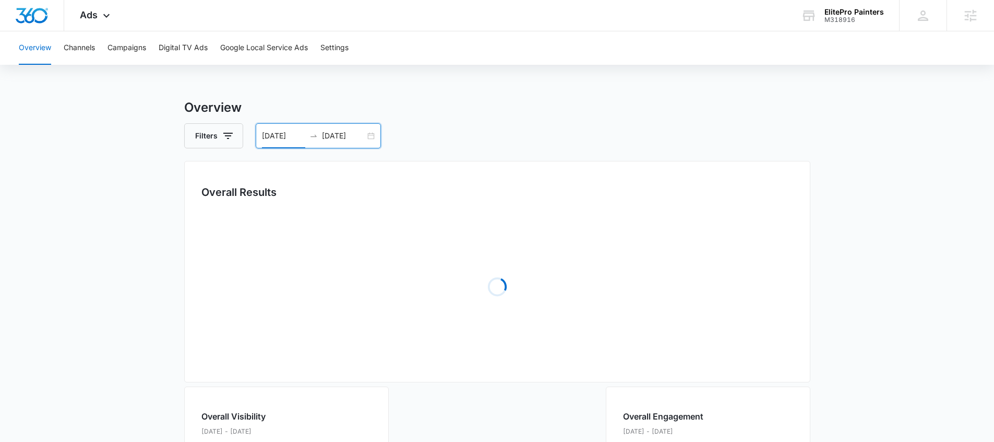
drag, startPoint x: 272, startPoint y: 145, endPoint x: 276, endPoint y: 139, distance: 6.4
click at [272, 144] on div "10/02/2025 10/09/2025" at bounding box center [318, 135] width 125 height 25
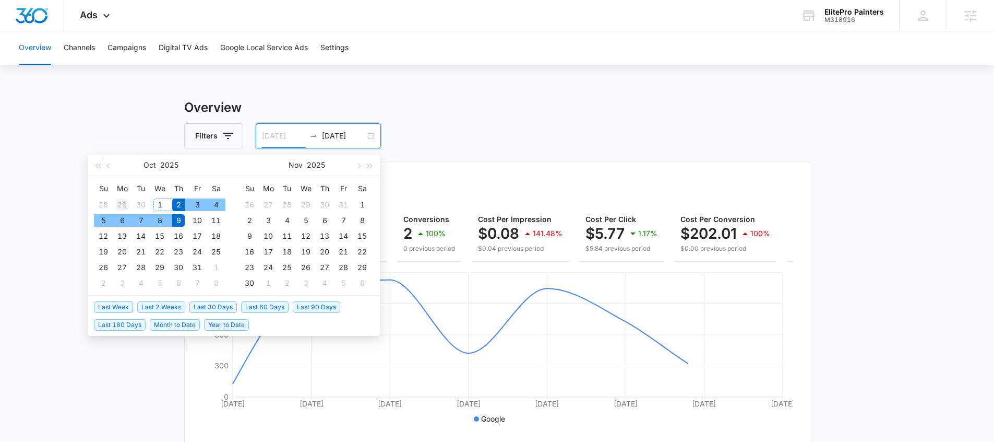
type input "09/29/2025"
click at [122, 204] on div "29" at bounding box center [122, 204] width 13 height 13
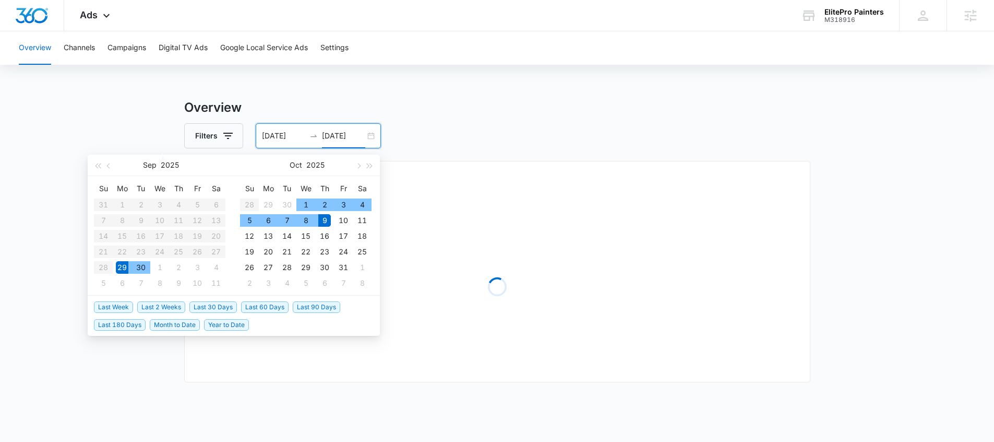
click at [294, 109] on h3 "Overview" at bounding box center [497, 107] width 626 height 19
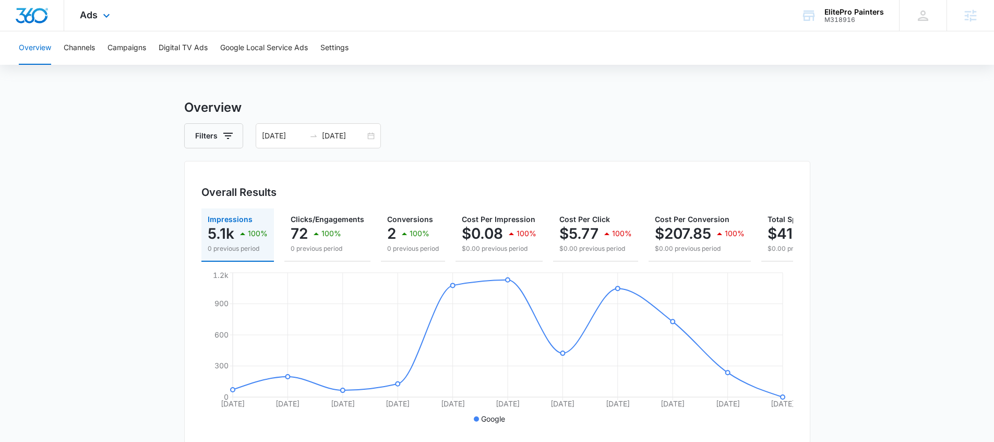
click at [106, 28] on div "Ads Apps Reputation Websites Forms CRM Email Social POS Content Ads Intelligenc…" at bounding box center [96, 15] width 64 height 31
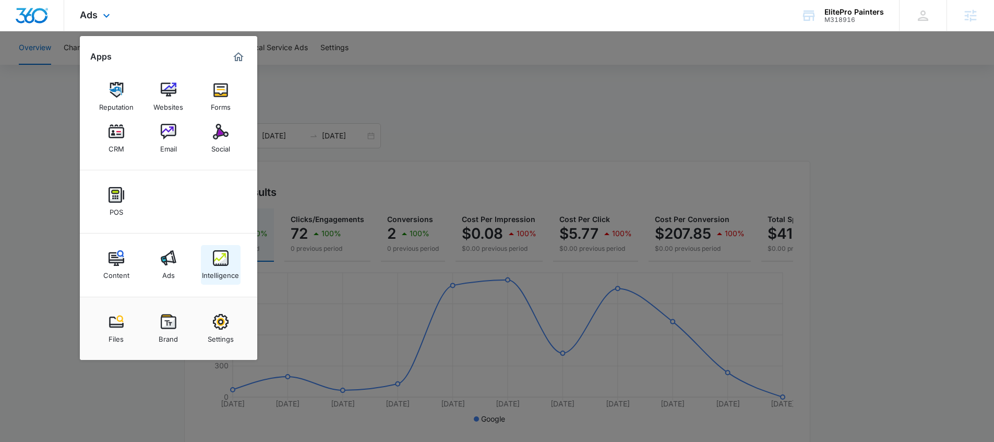
click at [220, 259] on img at bounding box center [221, 258] width 16 height 16
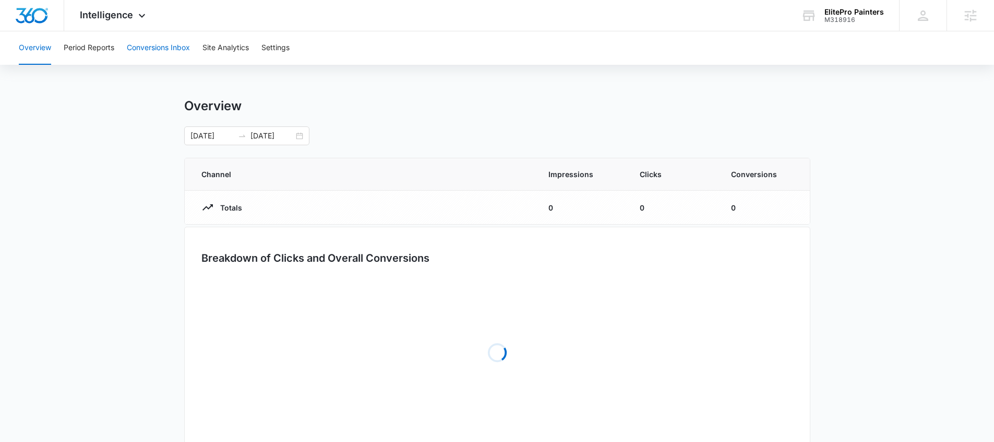
click at [128, 56] on button "Conversions Inbox" at bounding box center [158, 47] width 63 height 33
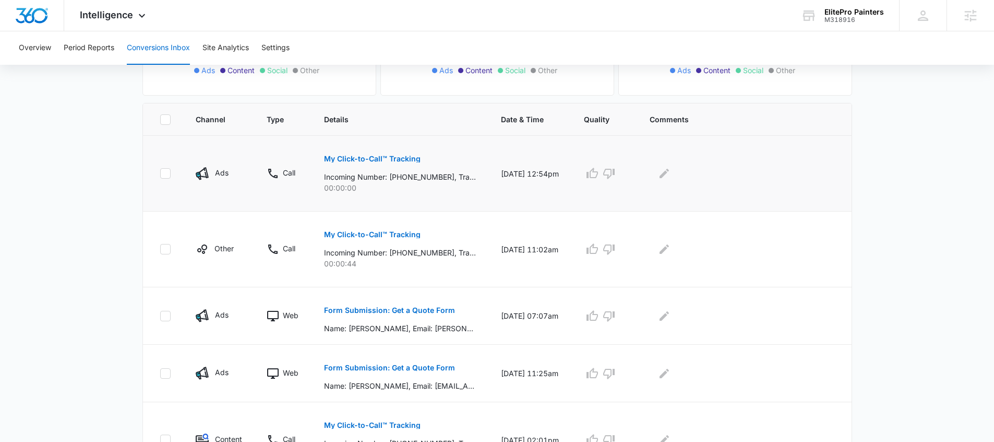
scroll to position [200, 0]
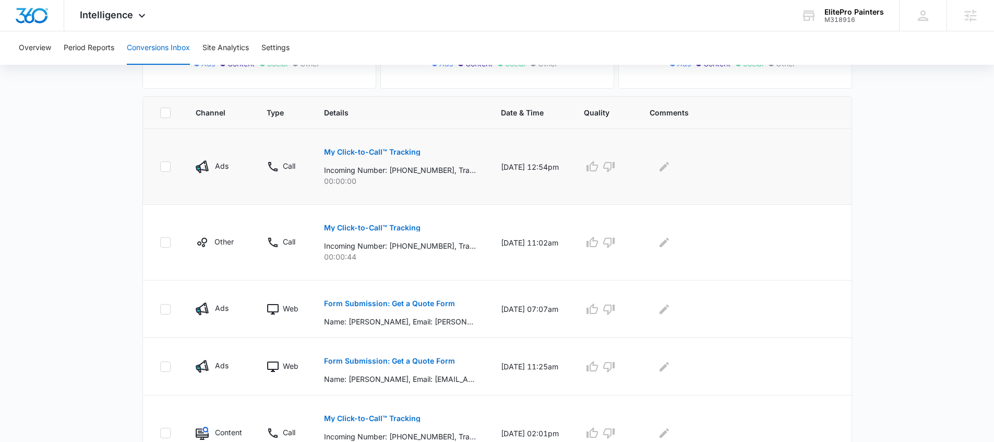
click at [385, 149] on p "My Click-to-Call™ Tracking" at bounding box center [372, 151] width 97 height 7
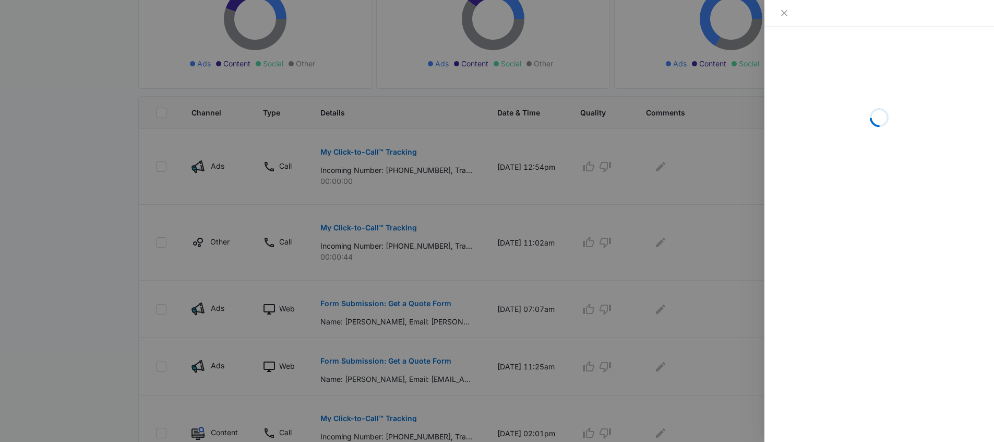
click at [560, 251] on div at bounding box center [497, 221] width 994 height 442
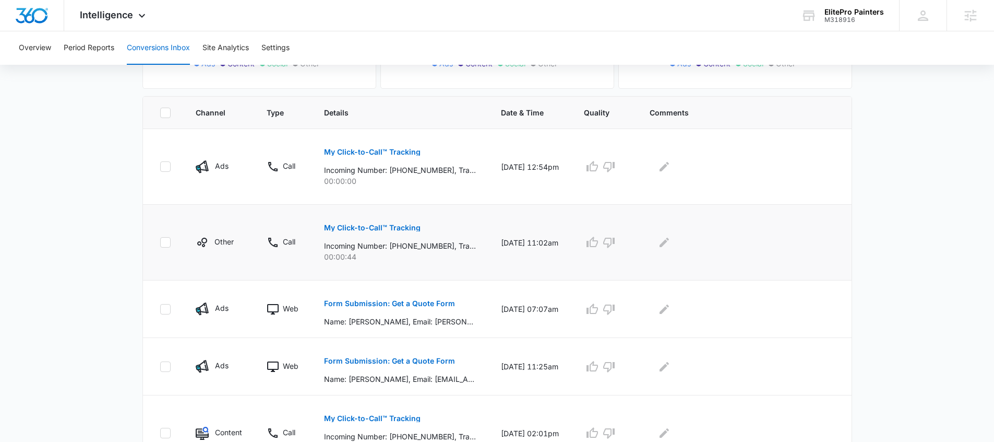
click at [359, 232] on button "My Click-to-Call™ Tracking" at bounding box center [372, 227] width 97 height 25
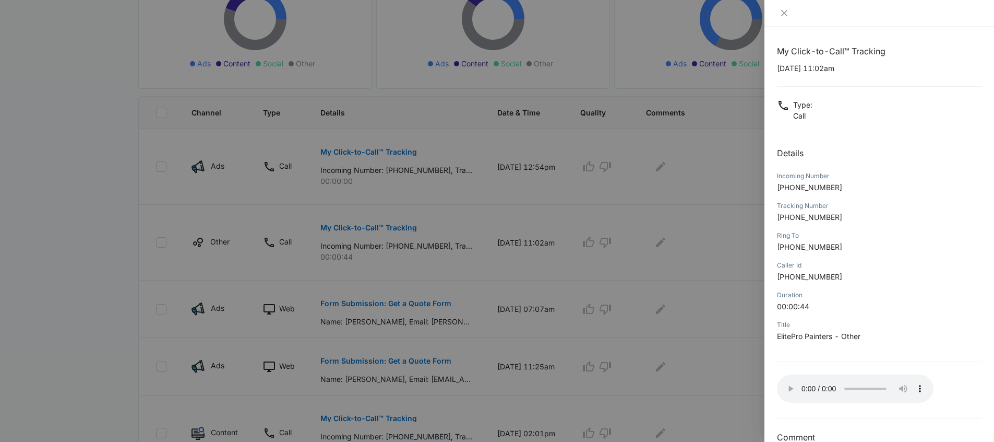
drag, startPoint x: 809, startPoint y: 370, endPoint x: 802, endPoint y: 374, distance: 8.0
click at [767, 370] on div "My Click-to-Call™ Tracking 10/07/2025 at 11:02am Type : Call Details Incoming N…" at bounding box center [879, 244] width 205 height 399
drag, startPoint x: 413, startPoint y: 291, endPoint x: 412, endPoint y: 277, distance: 13.7
click at [413, 290] on div at bounding box center [497, 221] width 994 height 442
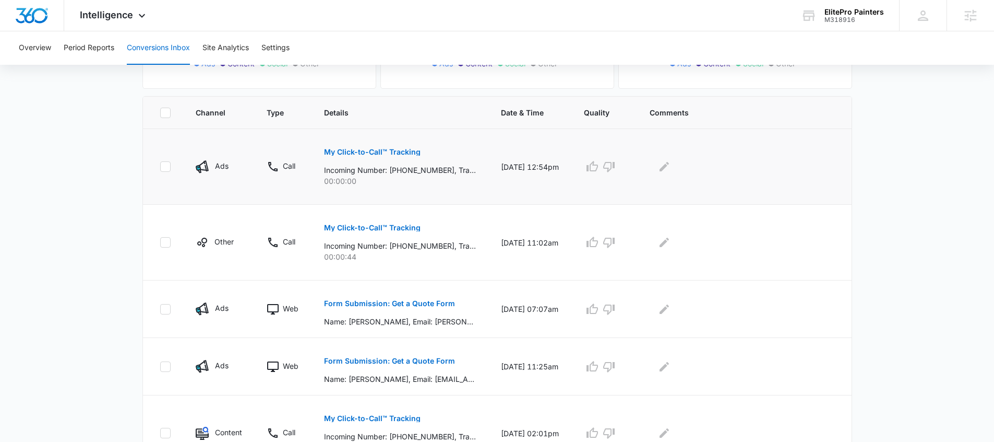
click at [446, 171] on p "Incoming Number: +16025519100, Tracking Number: +15202638195, Ring To: +1520517…" at bounding box center [400, 169] width 152 height 11
drag, startPoint x: 445, startPoint y: 171, endPoint x: 401, endPoint y: 172, distance: 43.9
click at [401, 172] on p "Incoming Number: +16025519100, Tracking Number: +15202638195, Ring To: +1520517…" at bounding box center [400, 169] width 152 height 11
copy p "6025519100"
